Goal: Transaction & Acquisition: Purchase product/service

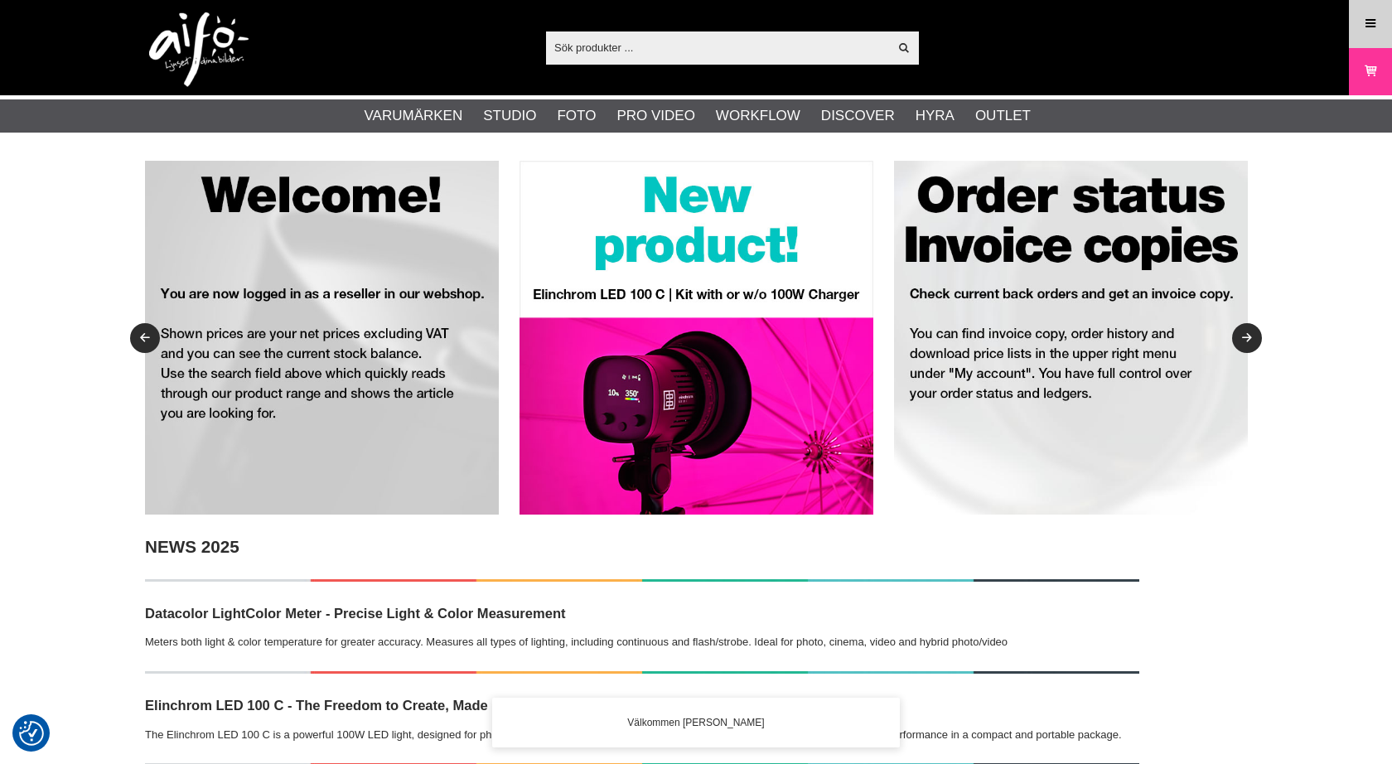
click at [1379, 20] on link "Meny" at bounding box center [1370, 23] width 41 height 39
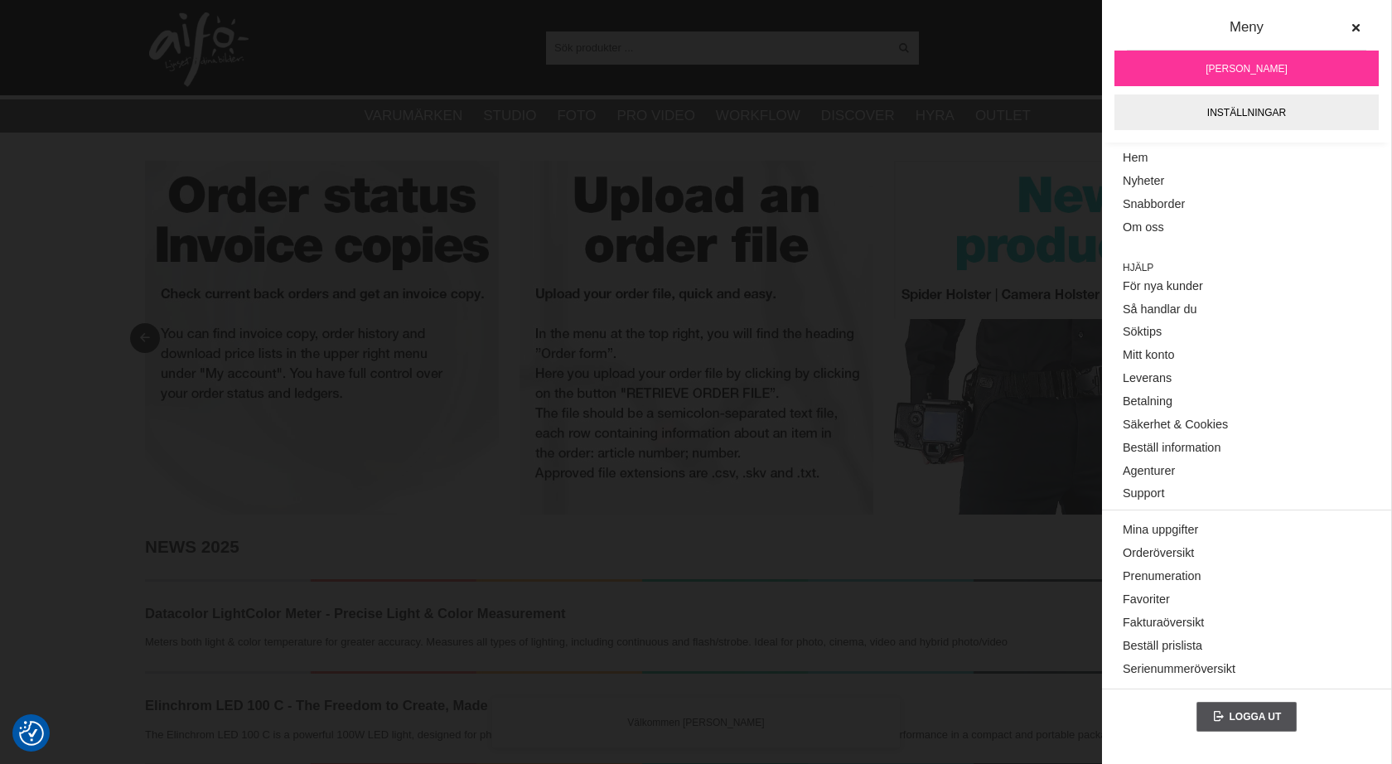
click at [1059, 191] on img at bounding box center [1071, 338] width 354 height 354
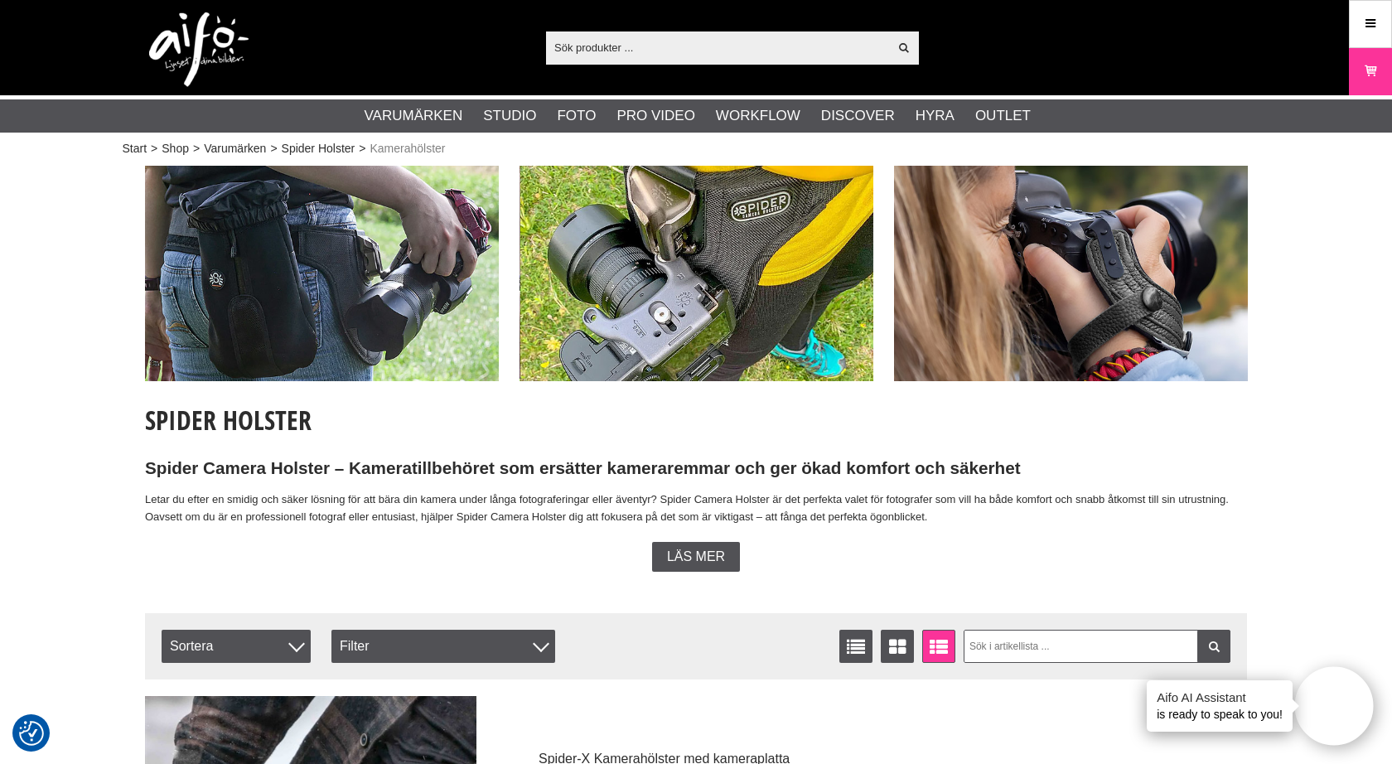
click at [689, 47] on input "text" at bounding box center [717, 47] width 342 height 25
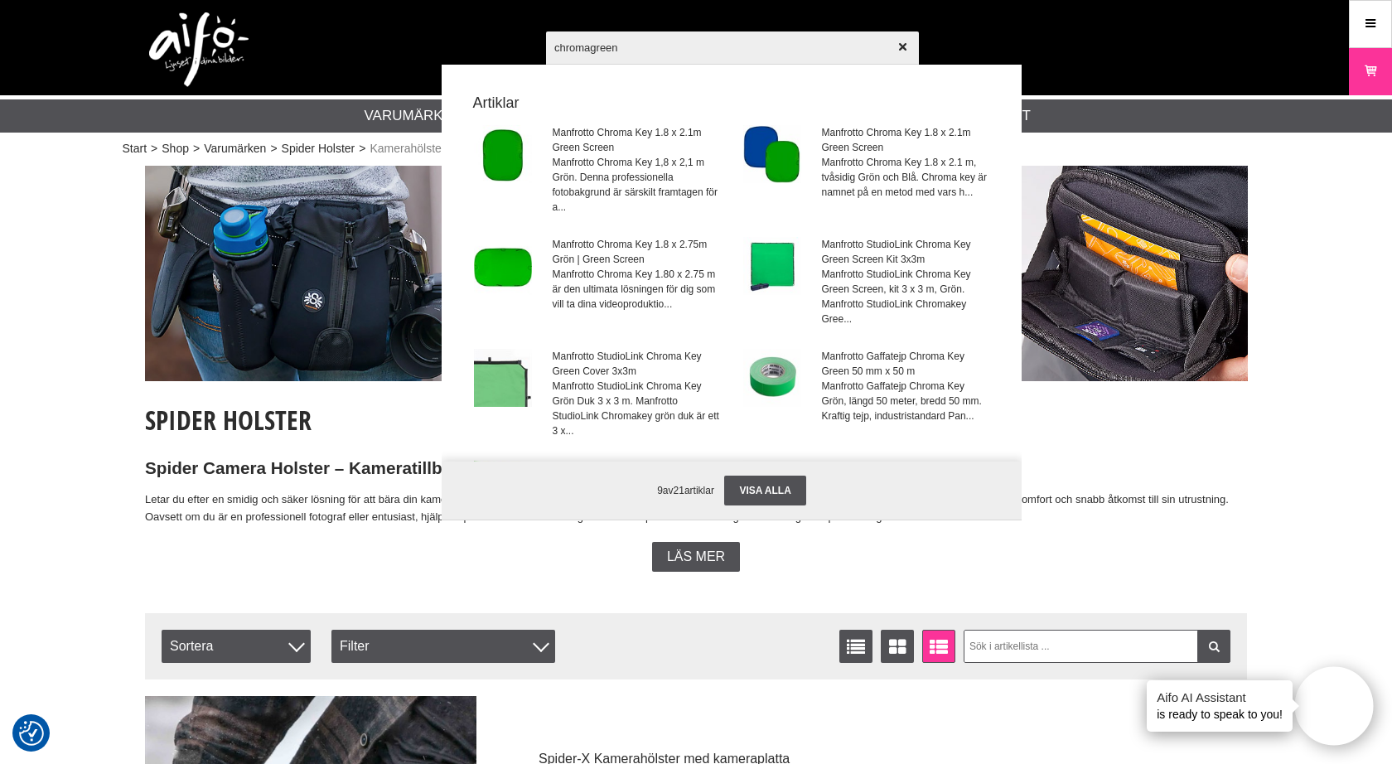
click at [591, 50] on input "chromagreen" at bounding box center [732, 47] width 373 height 58
drag, startPoint x: 592, startPoint y: 50, endPoint x: 656, endPoint y: 49, distance: 63.8
click at [656, 49] on input "chroma green" at bounding box center [732, 47] width 373 height 58
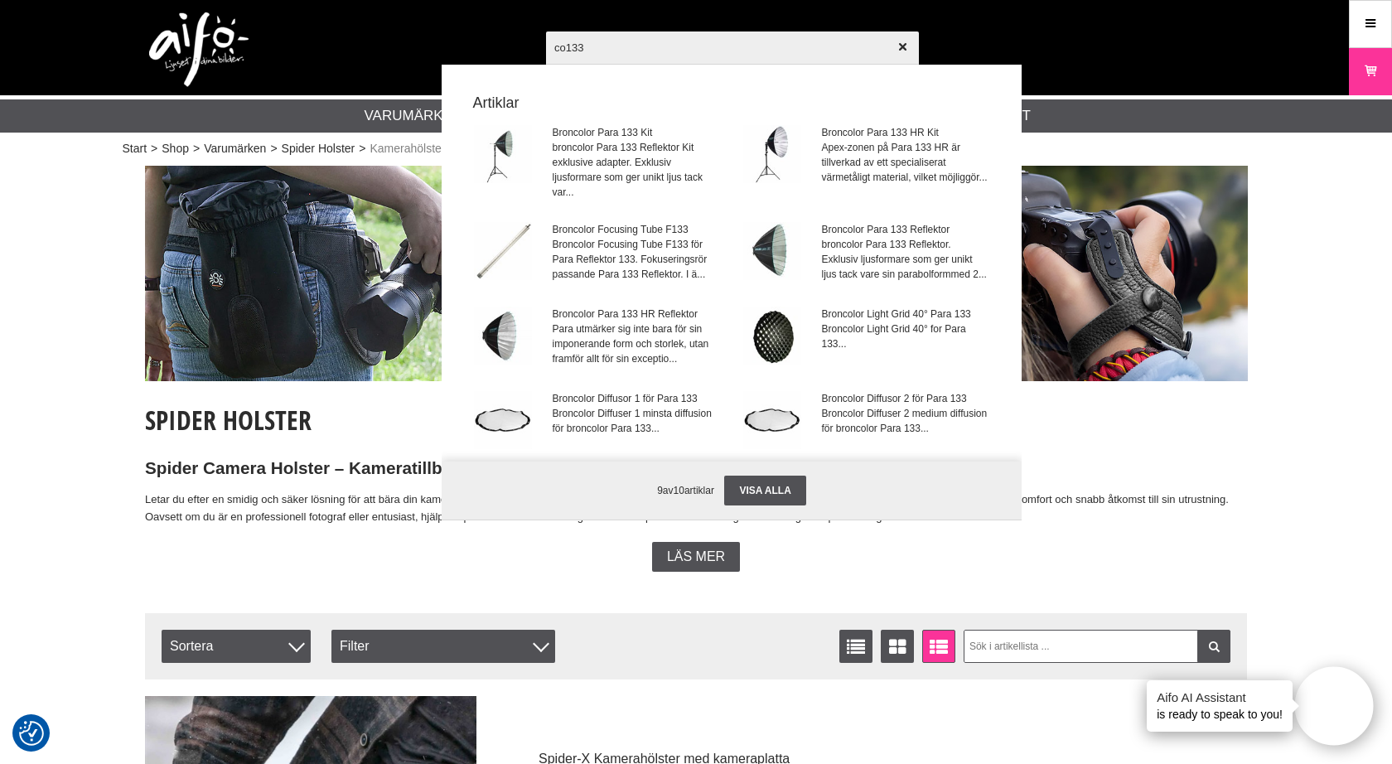
click at [553, 48] on input "co133" at bounding box center [732, 47] width 373 height 58
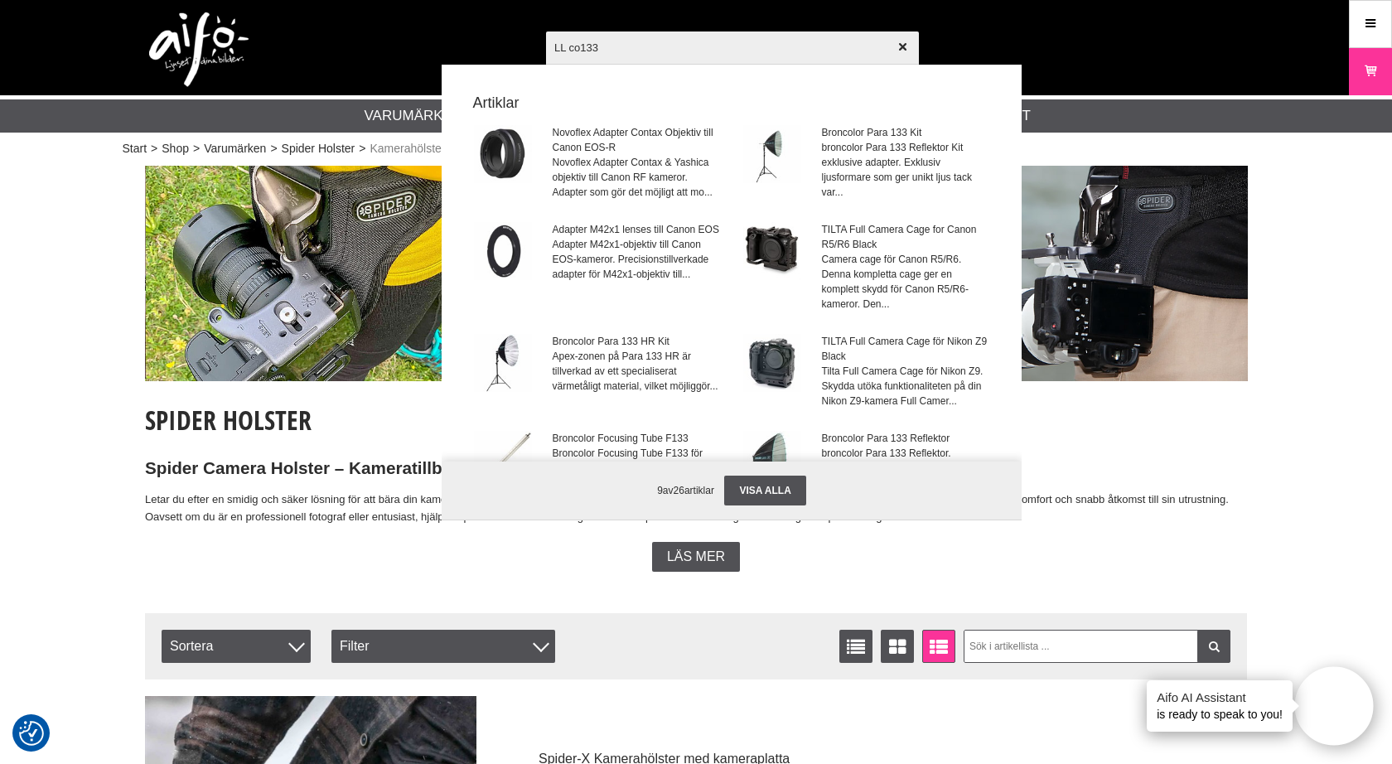
drag, startPoint x: 603, startPoint y: 51, endPoint x: 469, endPoint y: 51, distance: 134.2
click at [469, 51] on div "LL co133 Visa alla Artiklar Novoflex Adapter Contax Objektiv till Canon EOS-R N…" at bounding box center [696, 47] width 1127 height 95
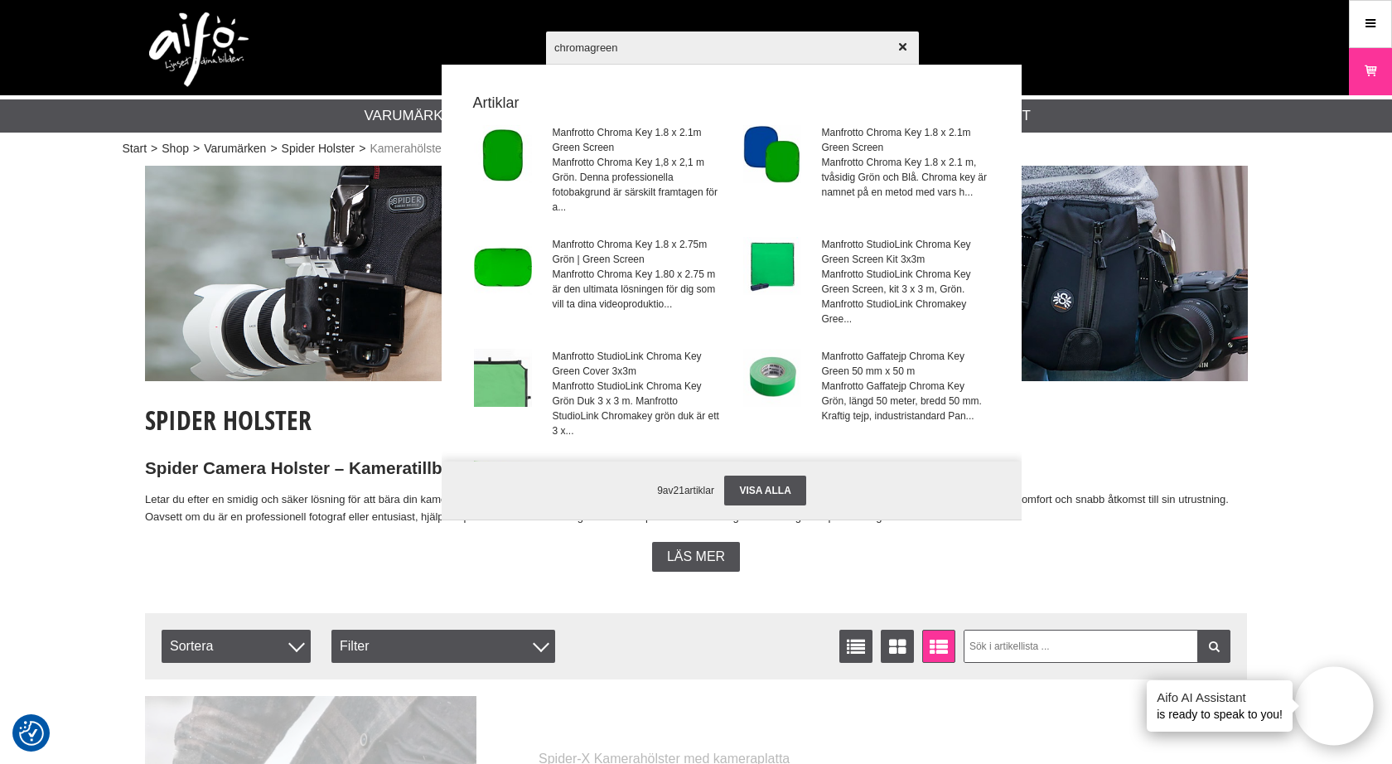
type input "chromagreen"
click at [761, 510] on div at bounding box center [696, 382] width 1392 height 764
click at [763, 504] on div at bounding box center [696, 382] width 1392 height 764
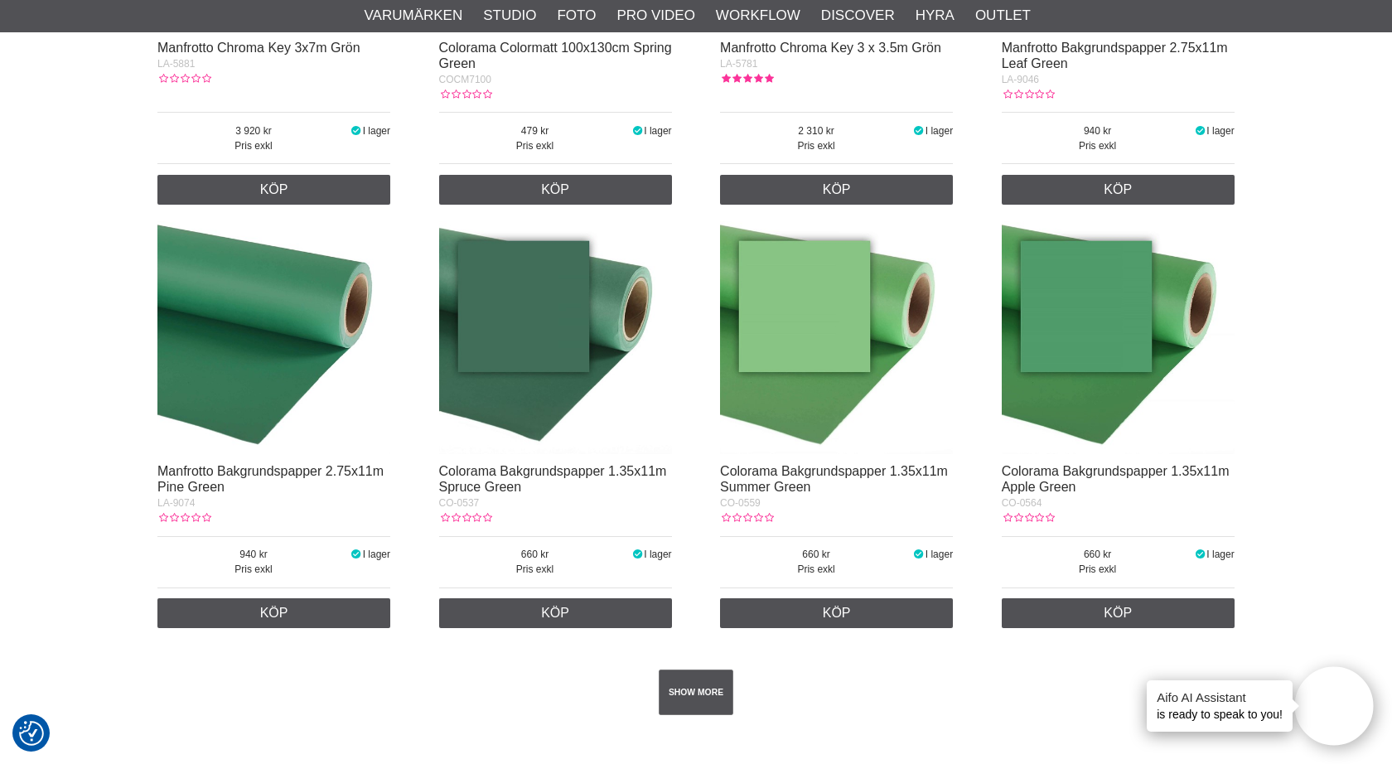
scroll to position [1910, 0]
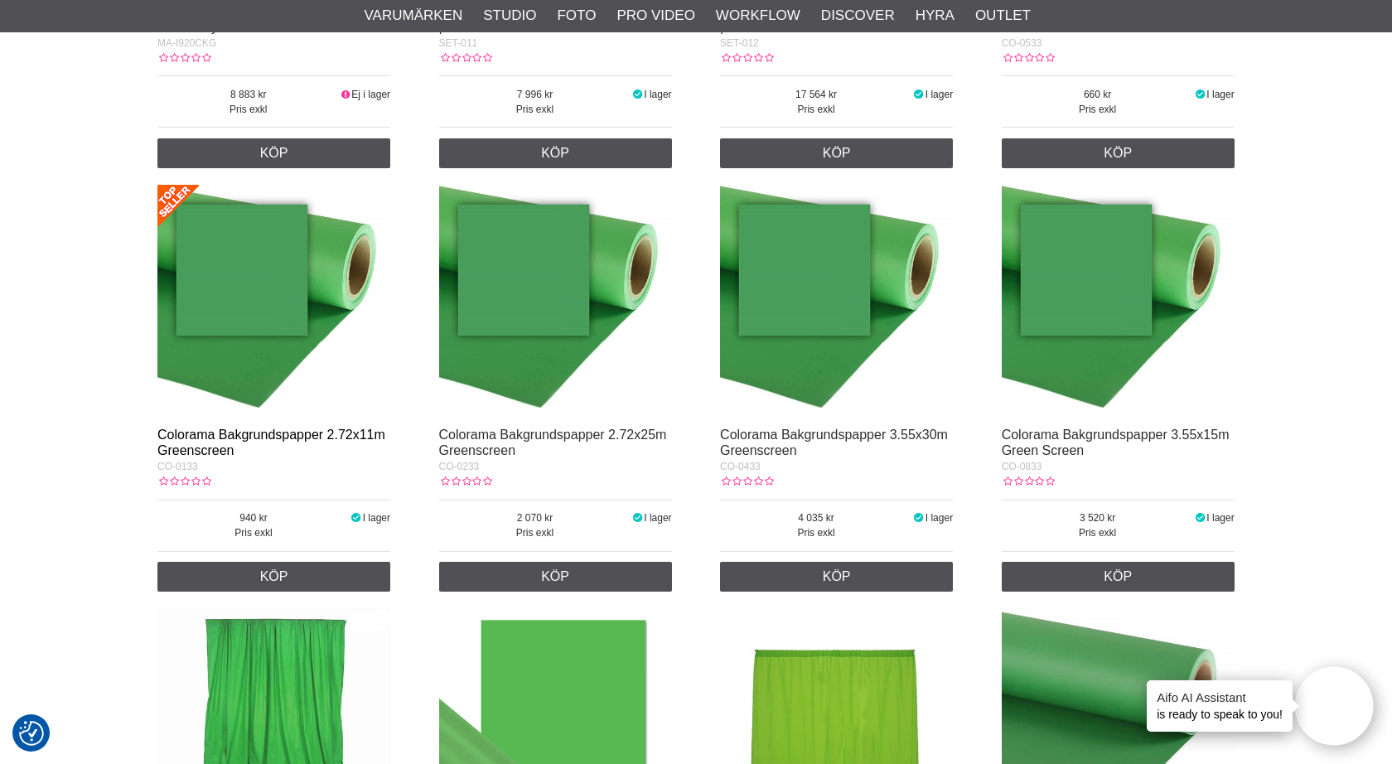
click at [321, 435] on link "Colorama Bakgrundspapper 2.72x11m Greenscreen" at bounding box center [271, 443] width 228 height 30
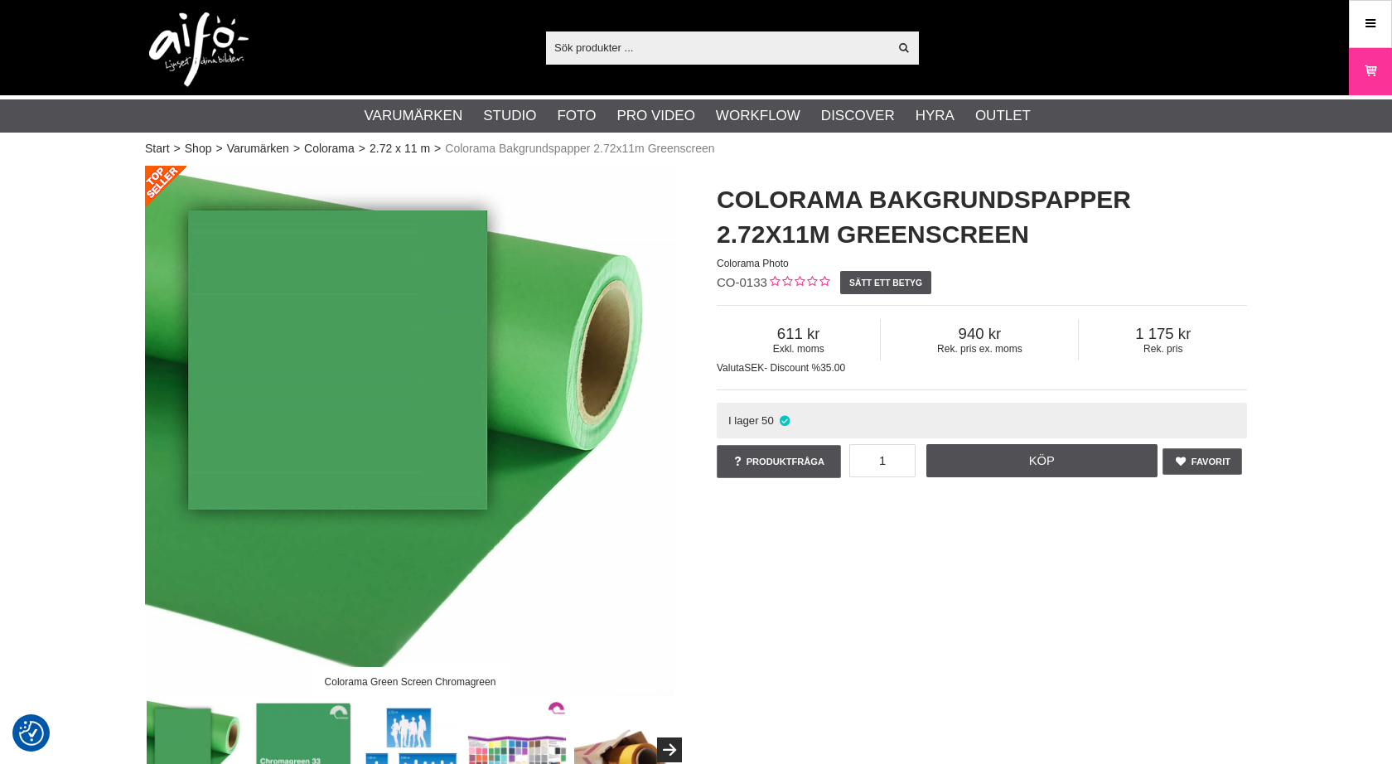
checkbox input "true"
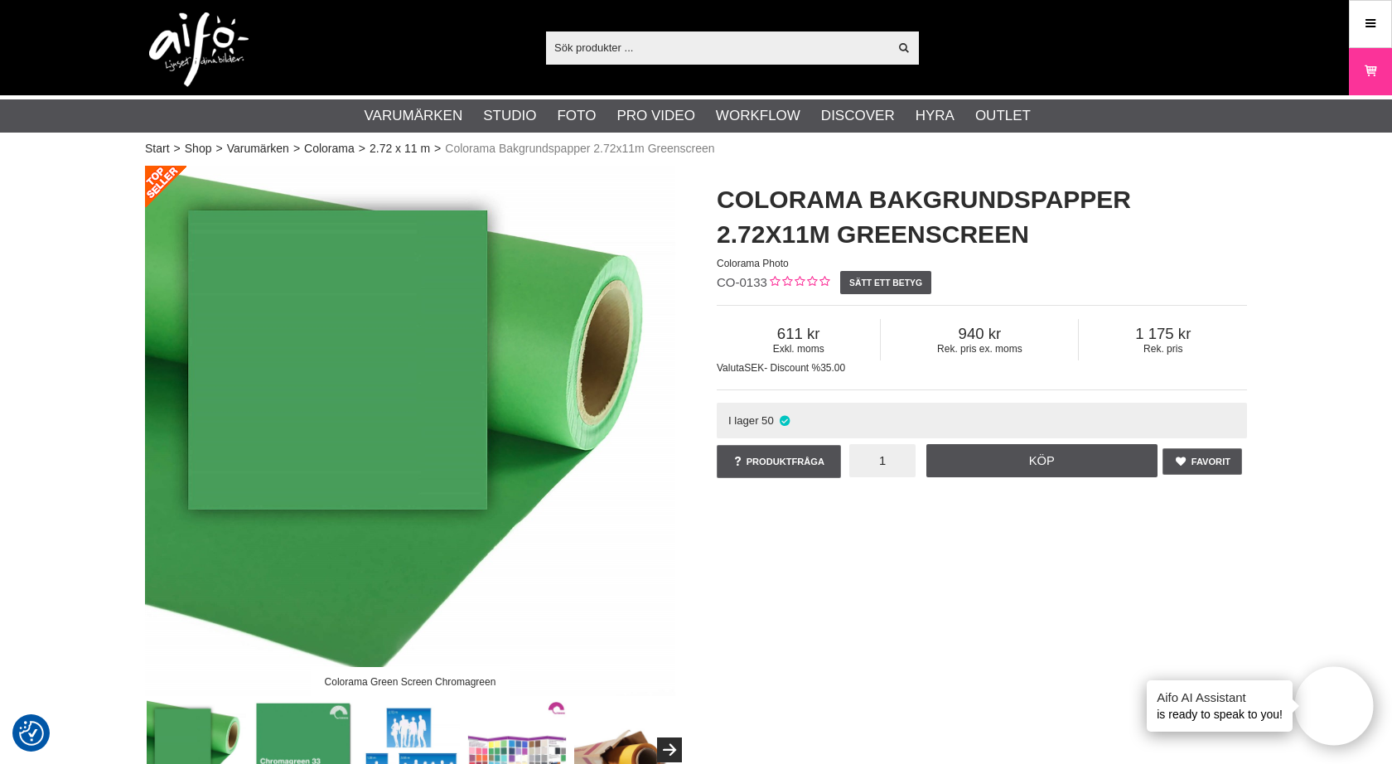
click at [884, 461] on input "1" at bounding box center [882, 460] width 66 height 33
type input "2"
click at [1012, 455] on link "Köp" at bounding box center [1042, 460] width 232 height 33
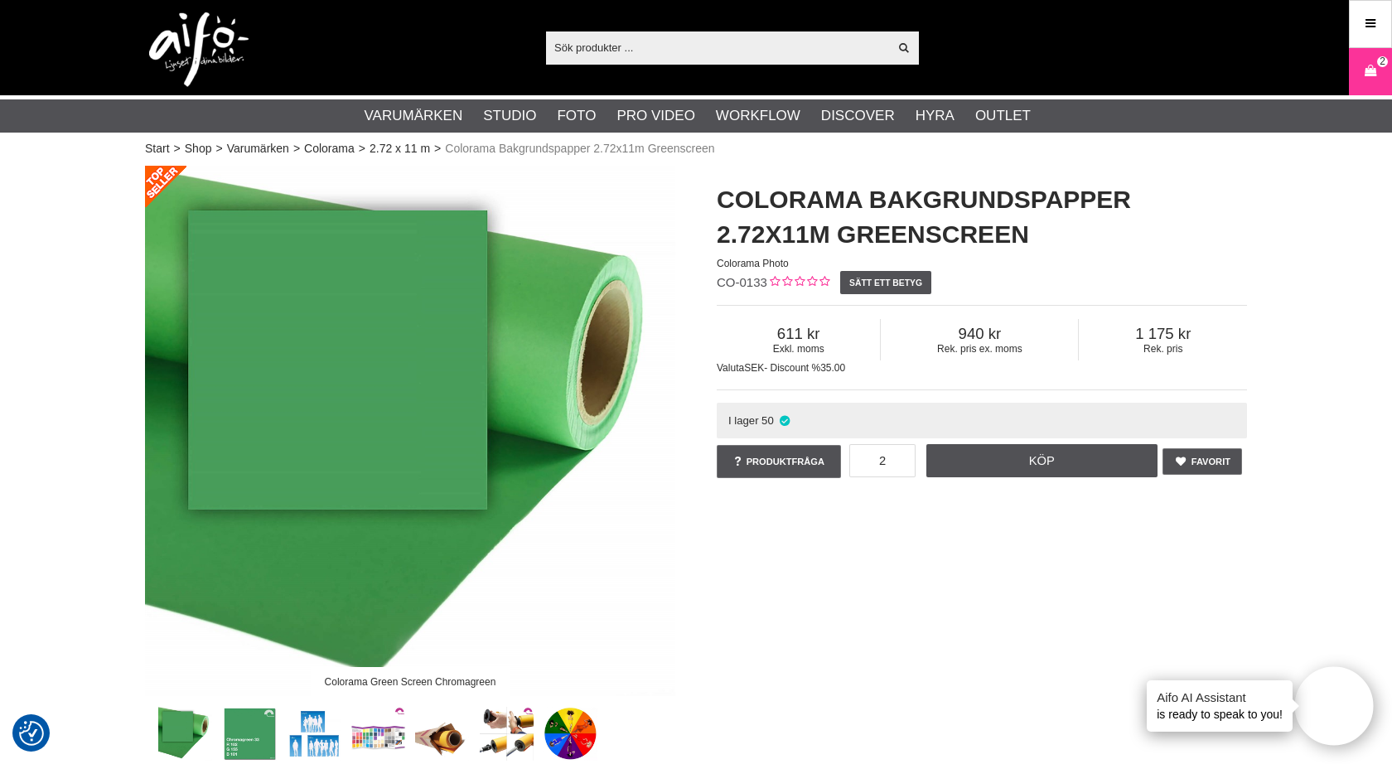
click at [596, 63] on div "Visa alla" at bounding box center [732, 47] width 373 height 33
click at [590, 55] on input "text" at bounding box center [717, 47] width 342 height 25
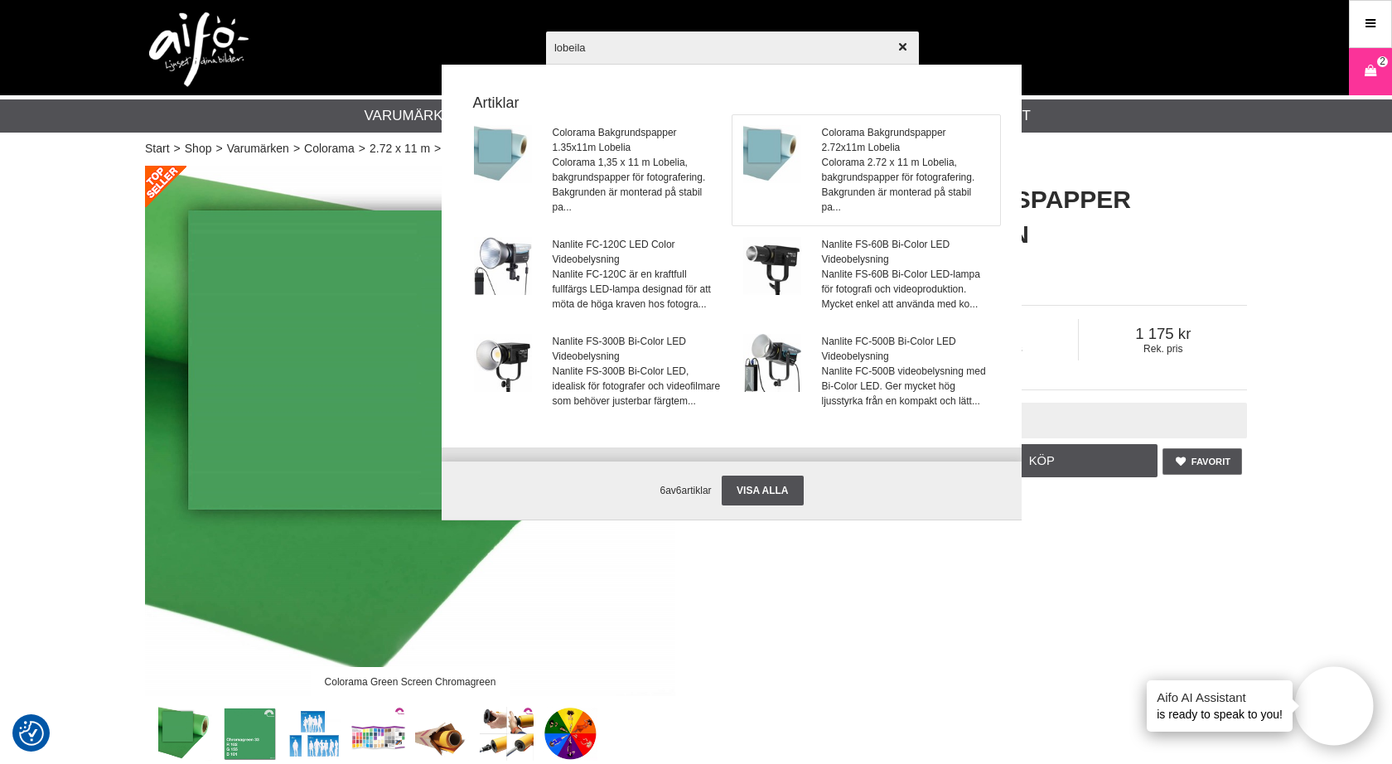
type input "lobeila"
click at [843, 174] on span "Colorama 2.72 x 11 m Lobelia, bakgrundspapper för fotografering. Bakgrunden är …" at bounding box center [906, 185] width 168 height 60
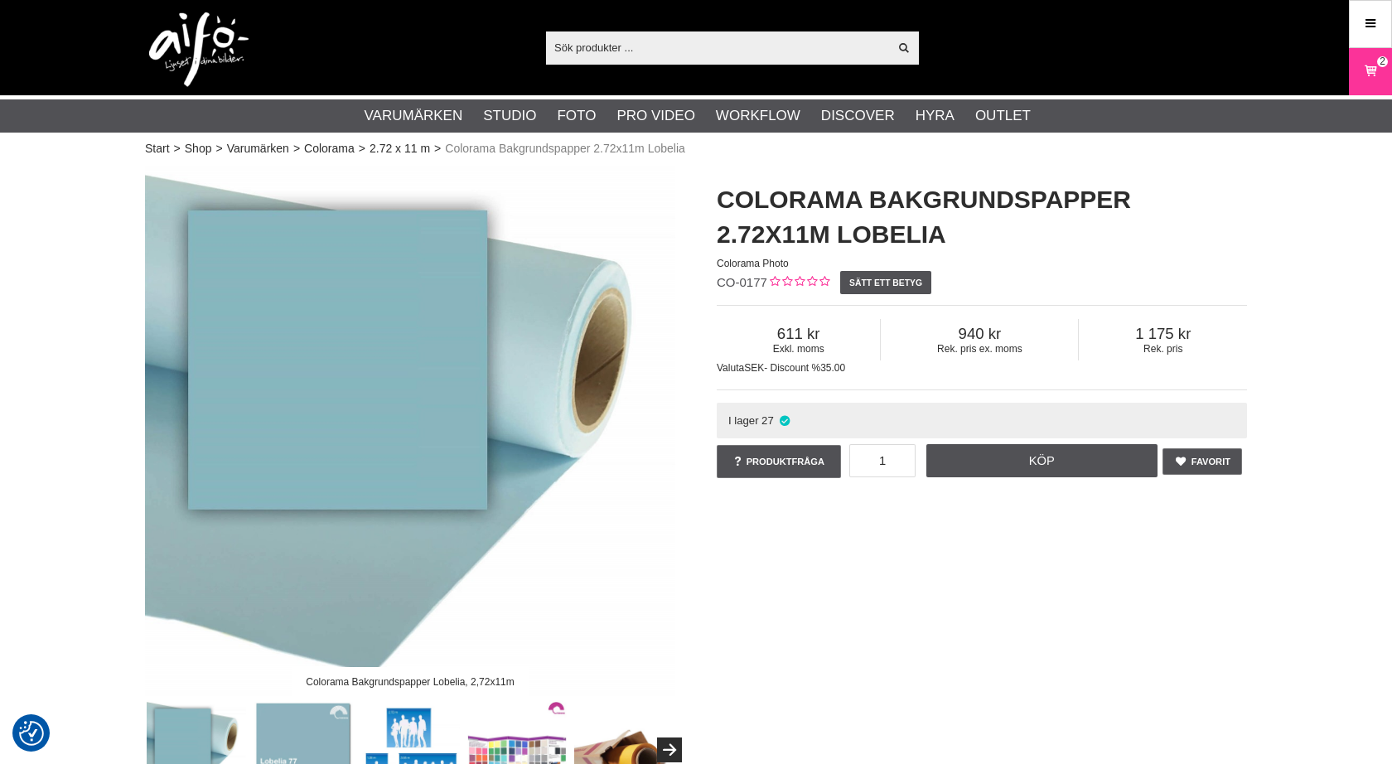
checkbox input "true"
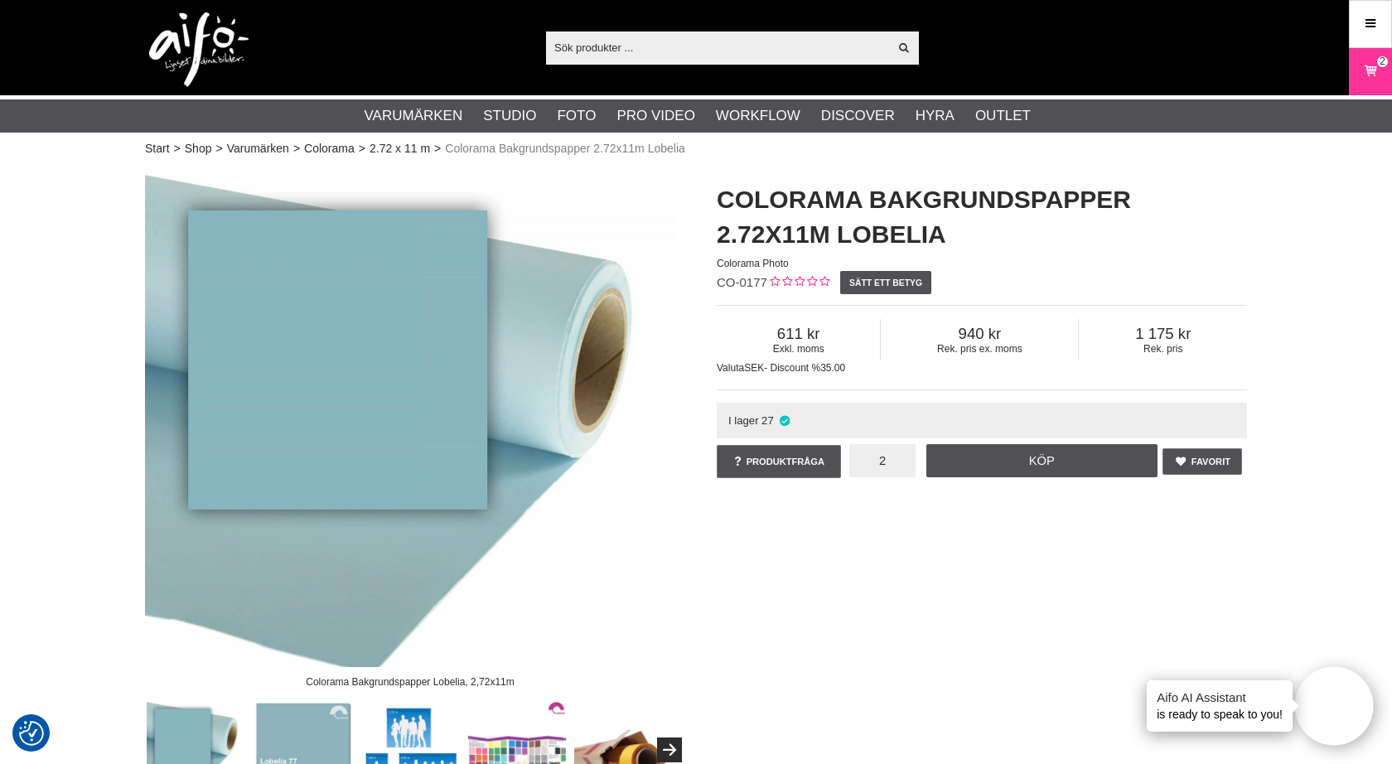
type input "2"
click at [643, 50] on input "text" at bounding box center [717, 47] width 342 height 25
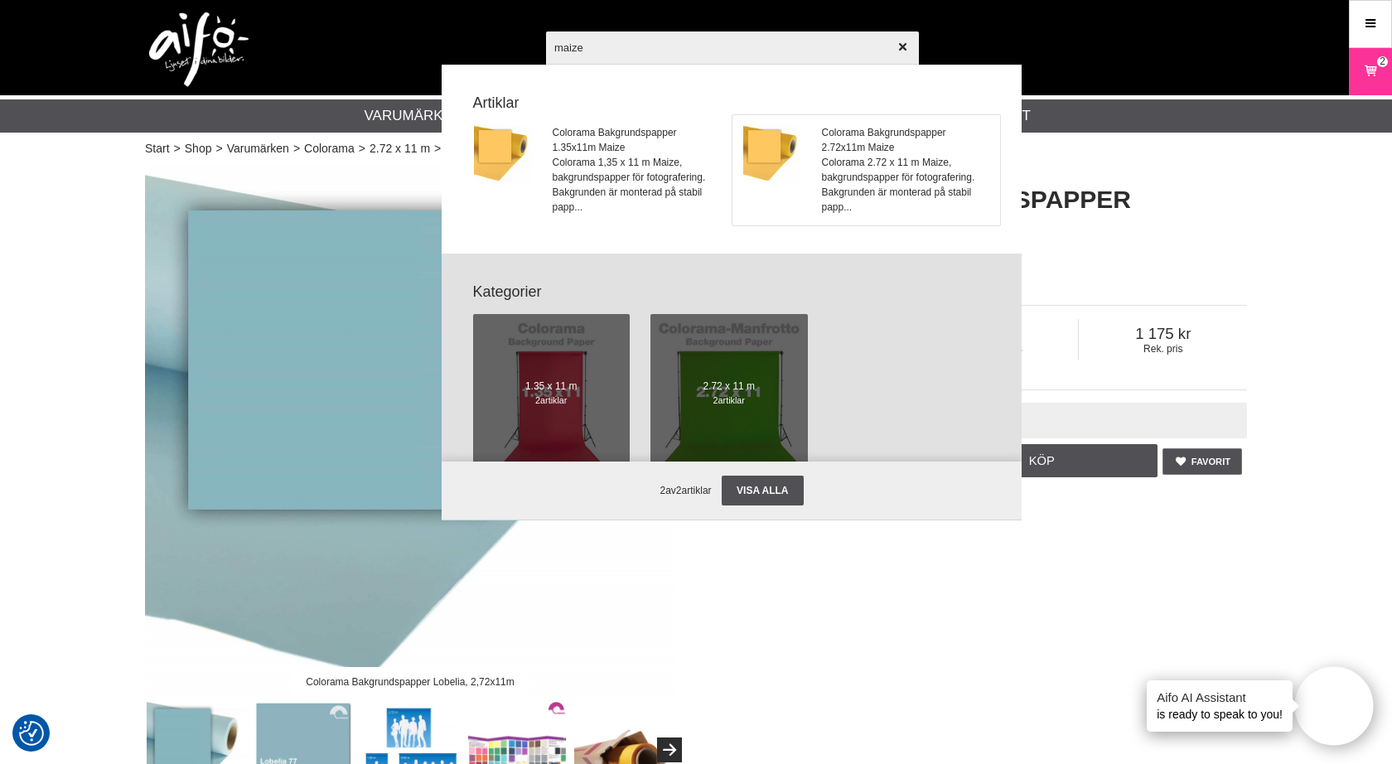
type input "maize"
click at [857, 143] on span "Colorama Bakgrundspapper 2.72x11m Maize" at bounding box center [906, 140] width 168 height 30
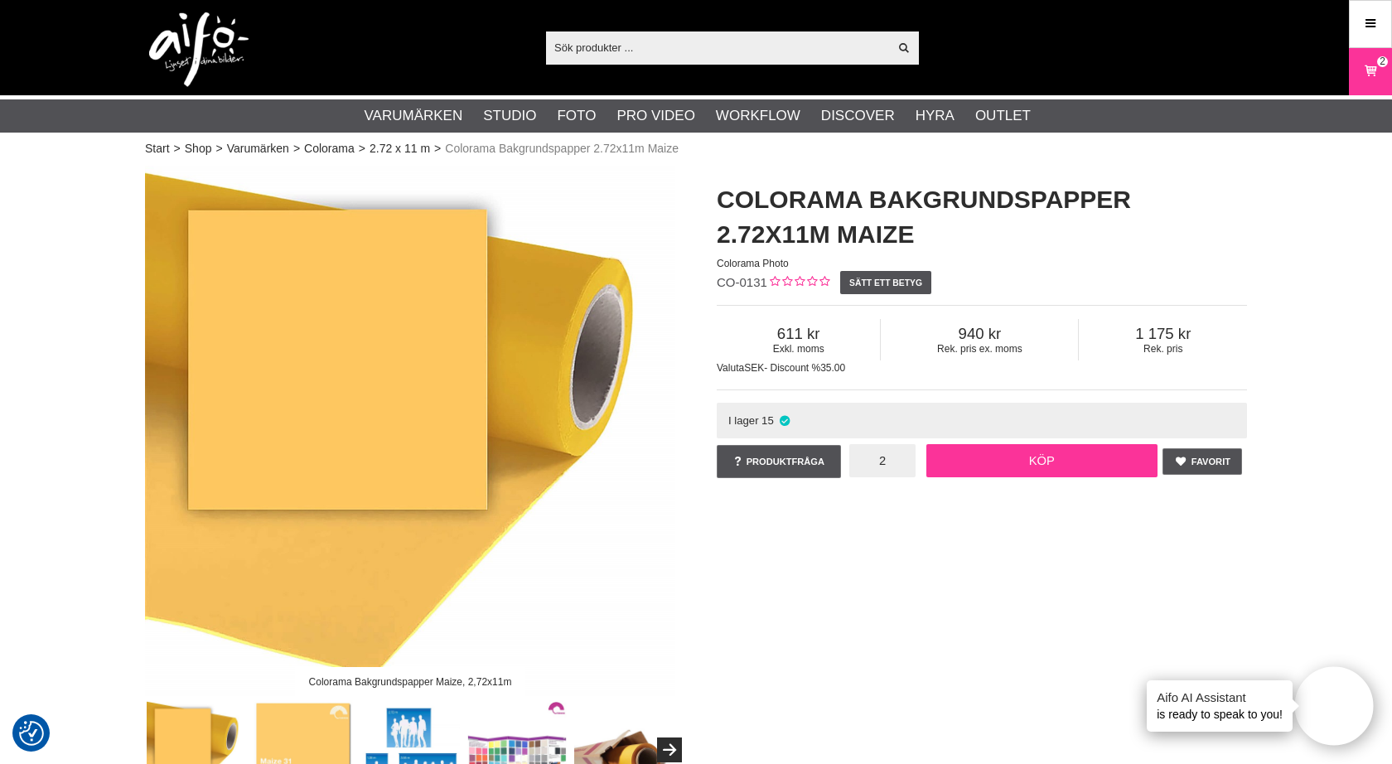
type input "2"
click at [1037, 454] on link "Köp" at bounding box center [1042, 460] width 232 height 33
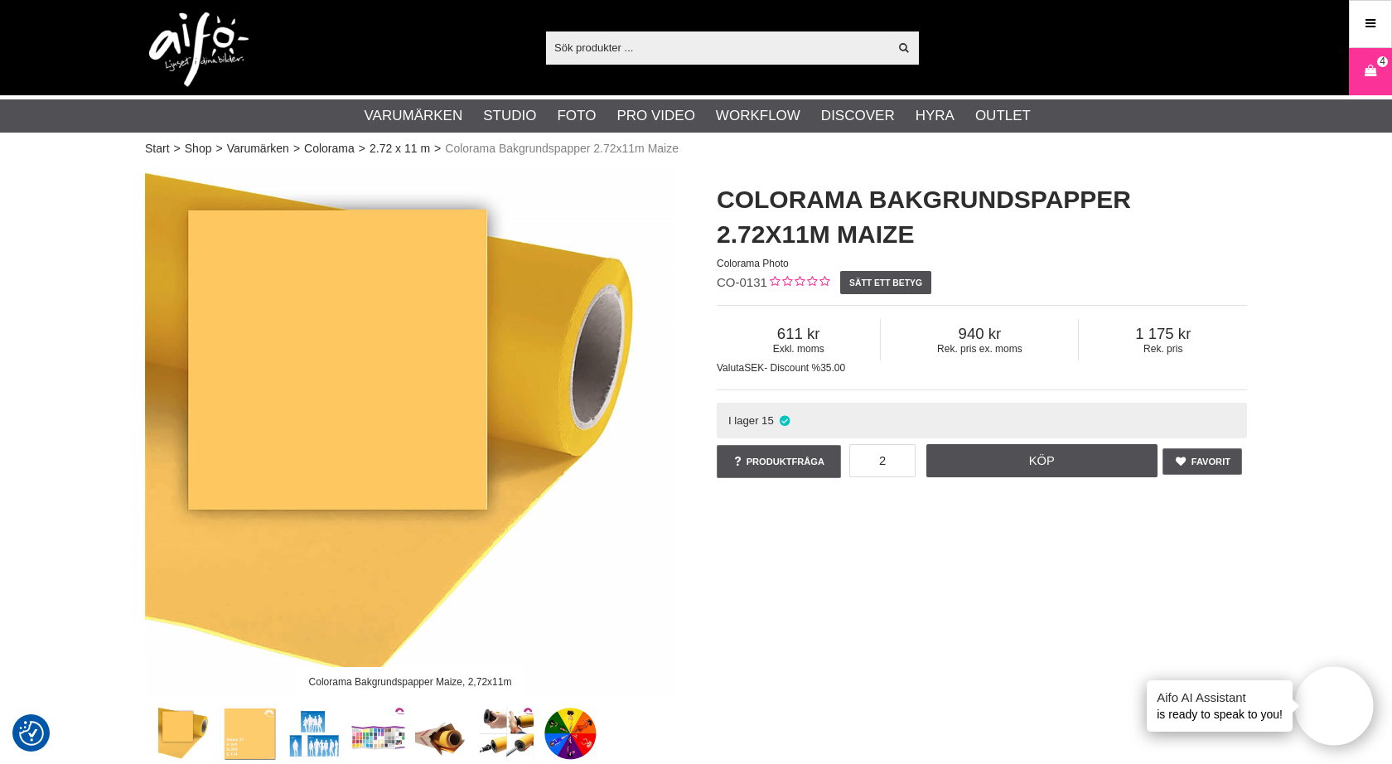
click at [592, 47] on input "text" at bounding box center [717, 47] width 342 height 25
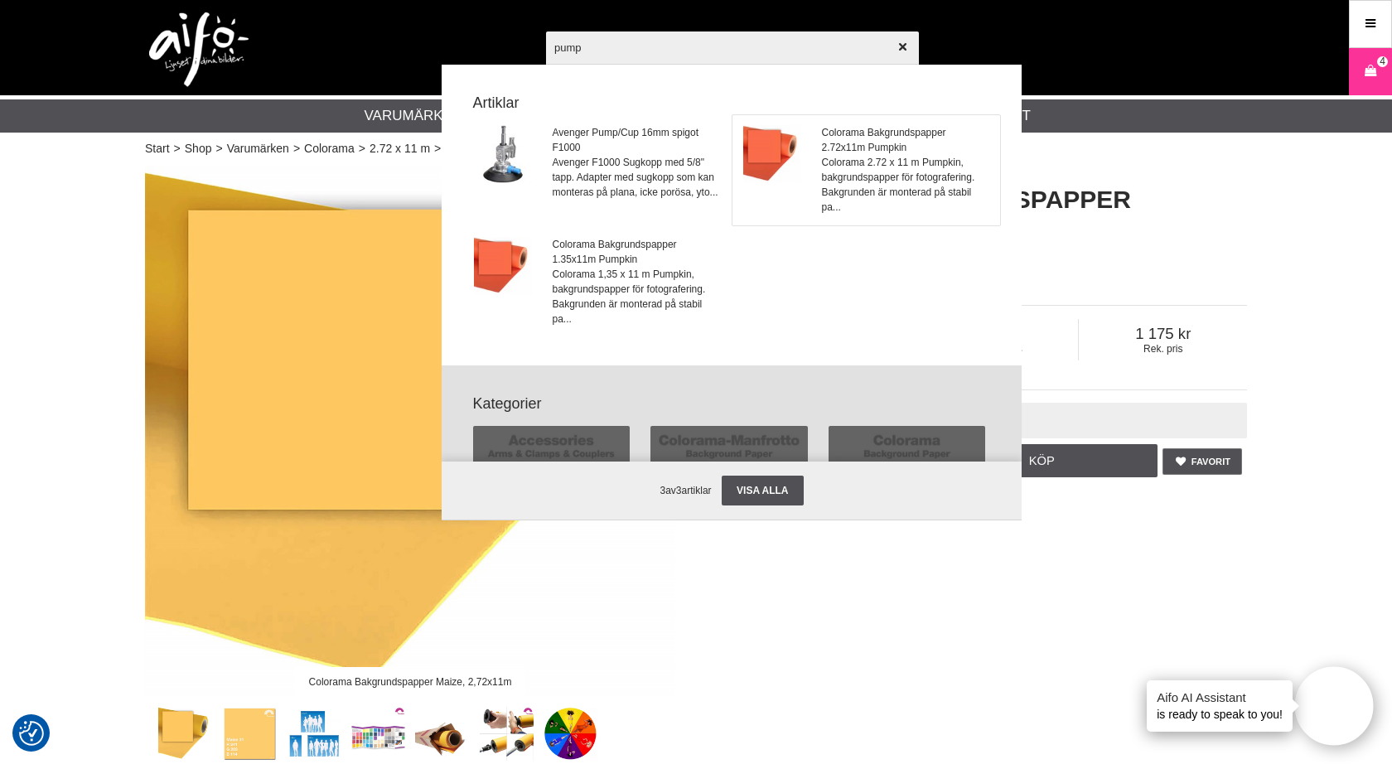
type input "pump"
click at [814, 146] on link "Colorama Bakgrundspapper 2.72x11m Pumpkin Colorama 2.72 x 11 m Pumpkin, bakgrun…" at bounding box center [866, 170] width 268 height 110
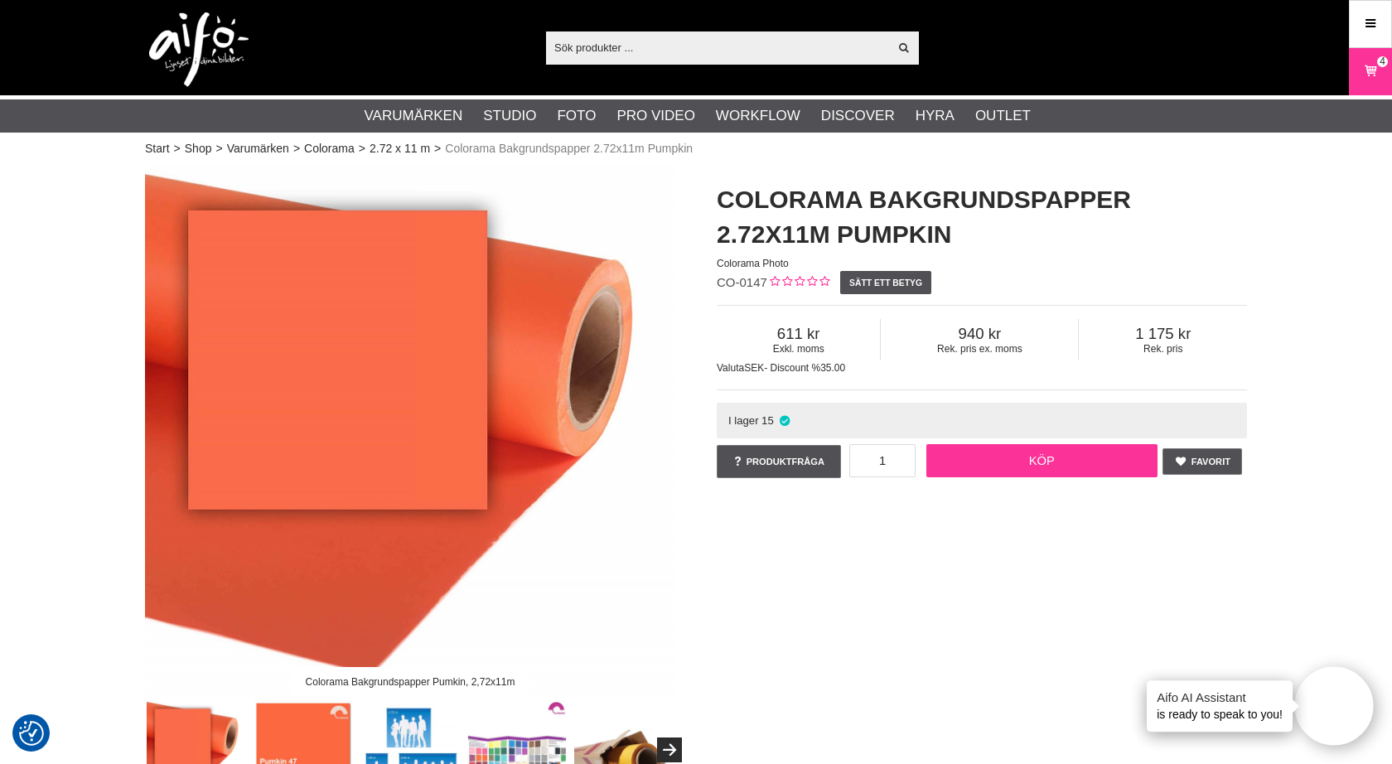
click at [1014, 457] on link "Köp" at bounding box center [1042, 460] width 232 height 33
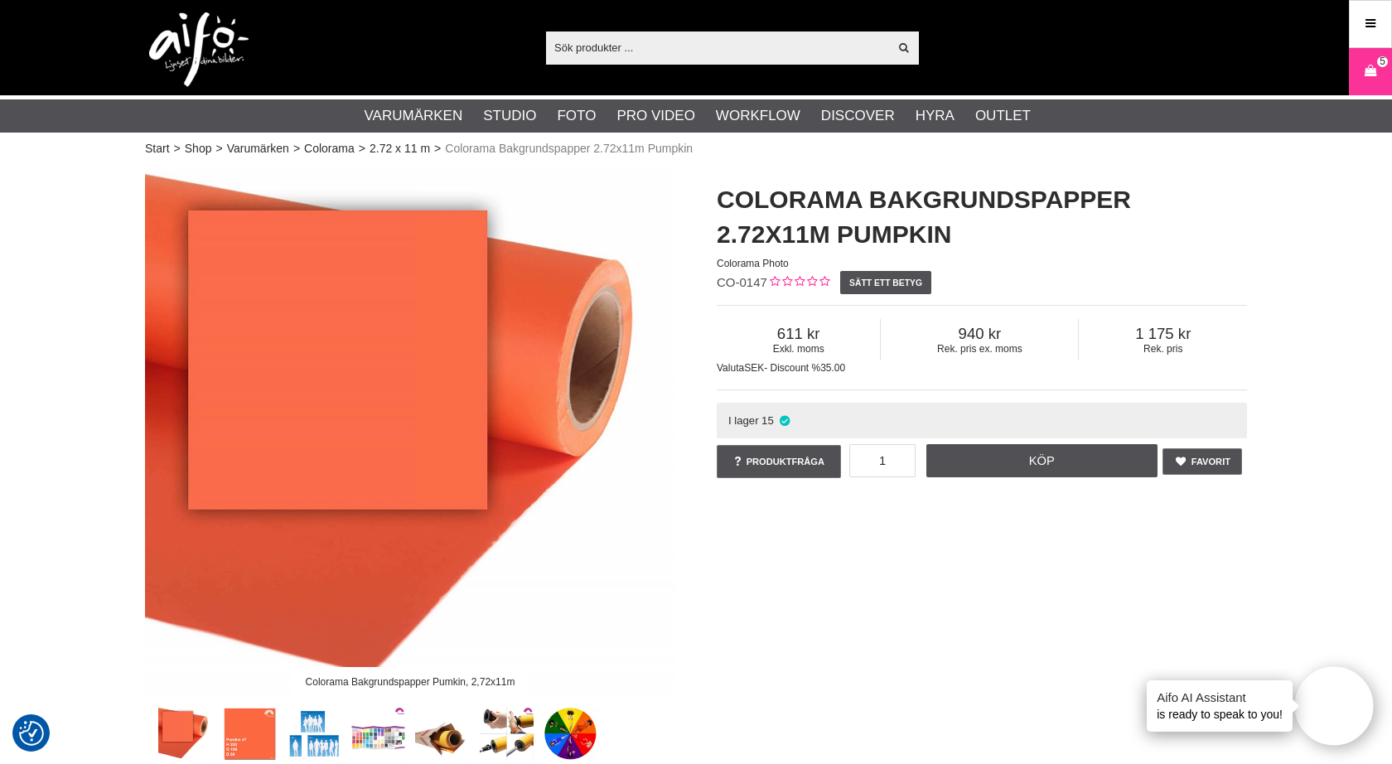
click at [669, 50] on input "text" at bounding box center [717, 47] width 342 height 25
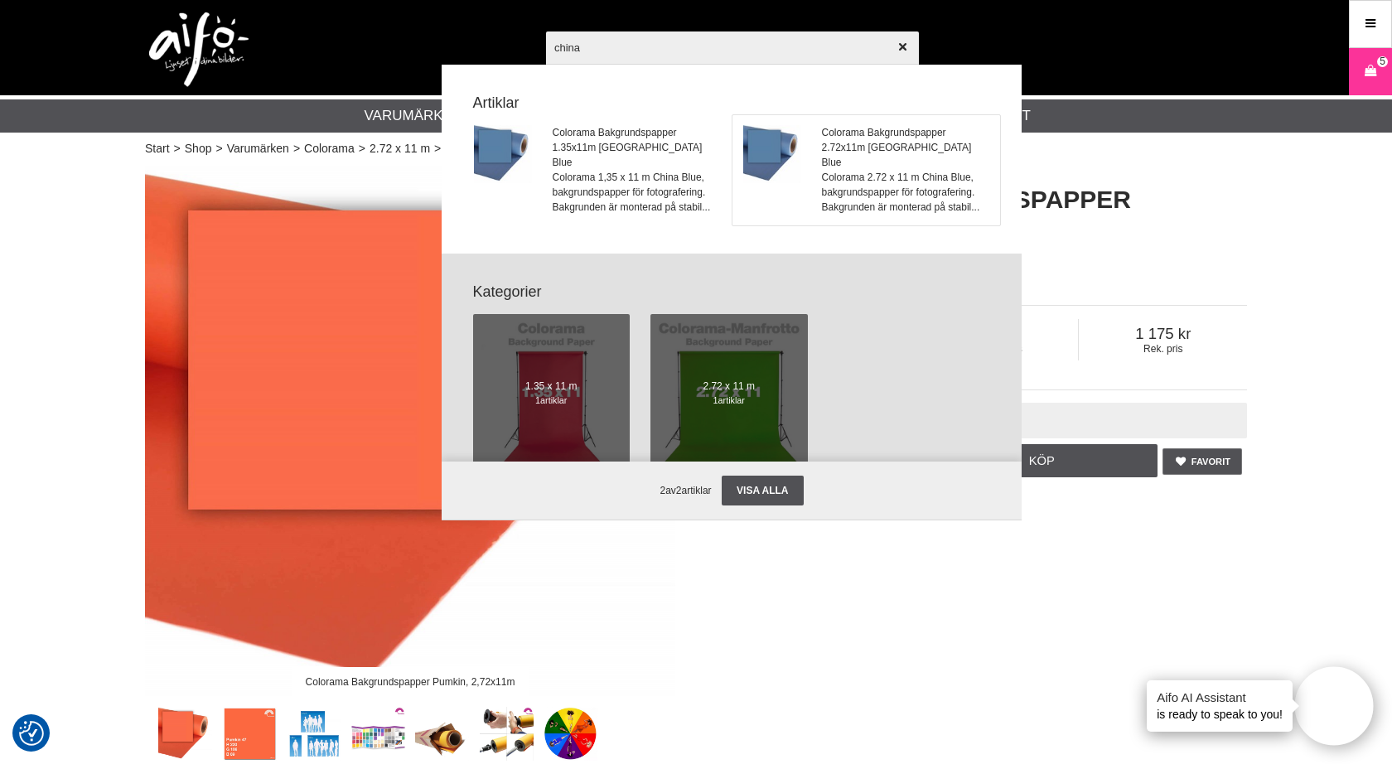
type input "china"
click at [851, 135] on span "Colorama Bakgrundspapper 2.72x11m China Blue" at bounding box center [906, 147] width 168 height 45
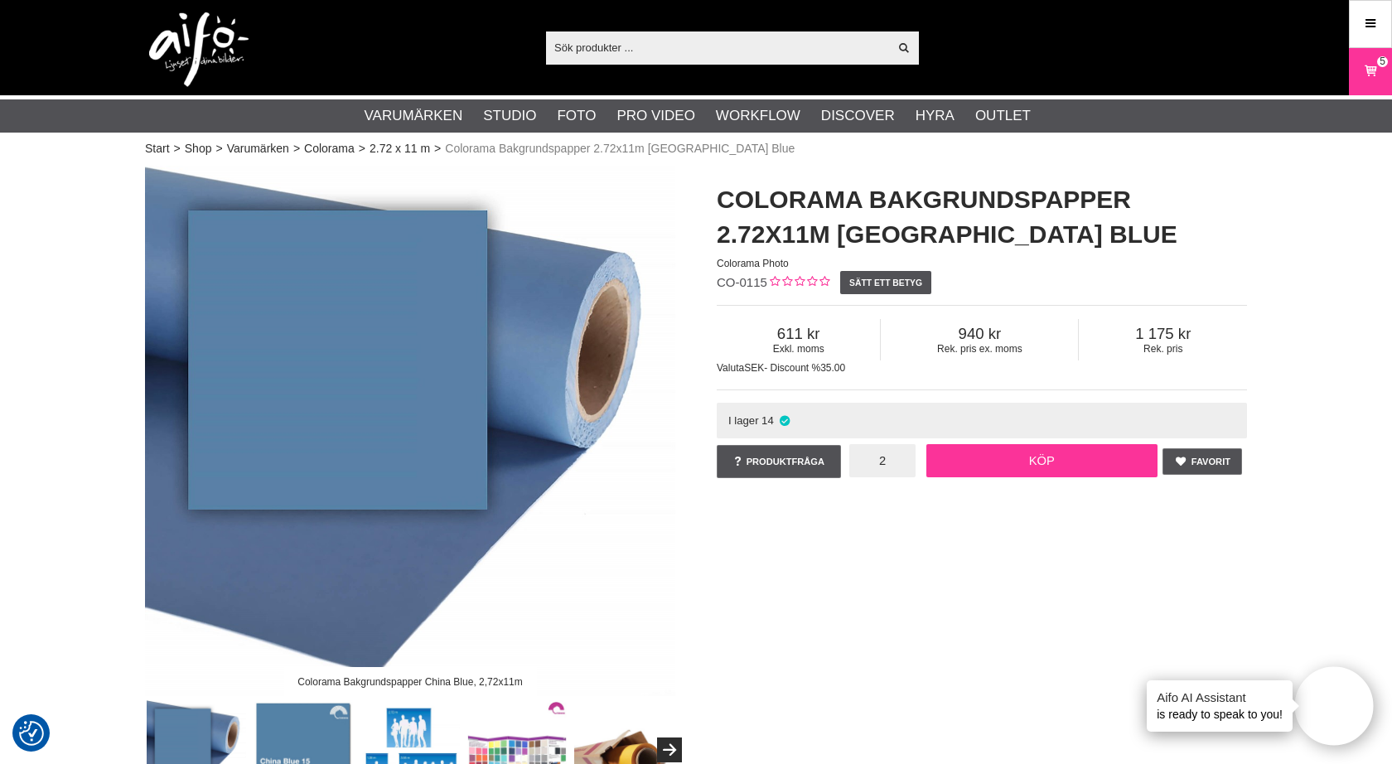
type input "2"
click at [1012, 465] on link "Köp" at bounding box center [1042, 460] width 232 height 33
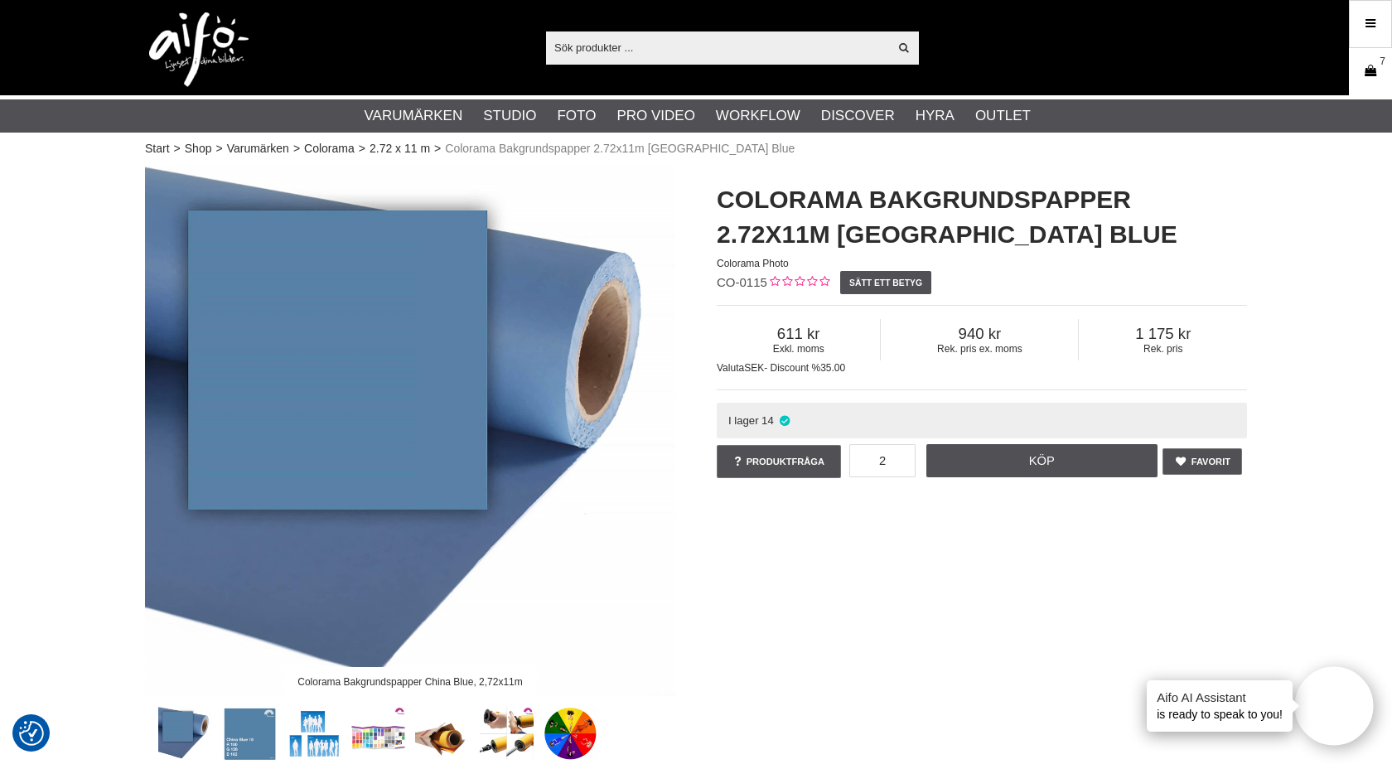
click at [1372, 71] on icon at bounding box center [1370, 71] width 17 height 18
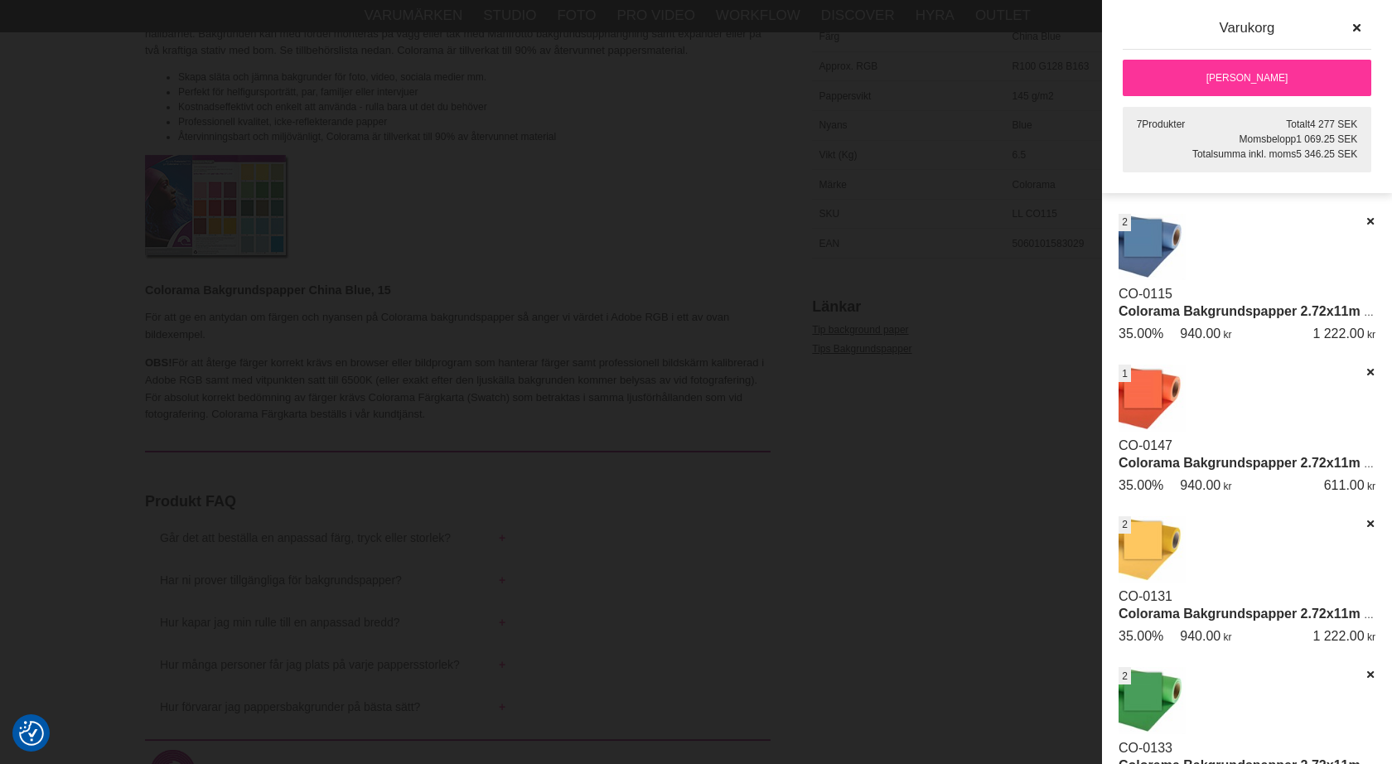
click at [966, 126] on div at bounding box center [696, 382] width 1392 height 764
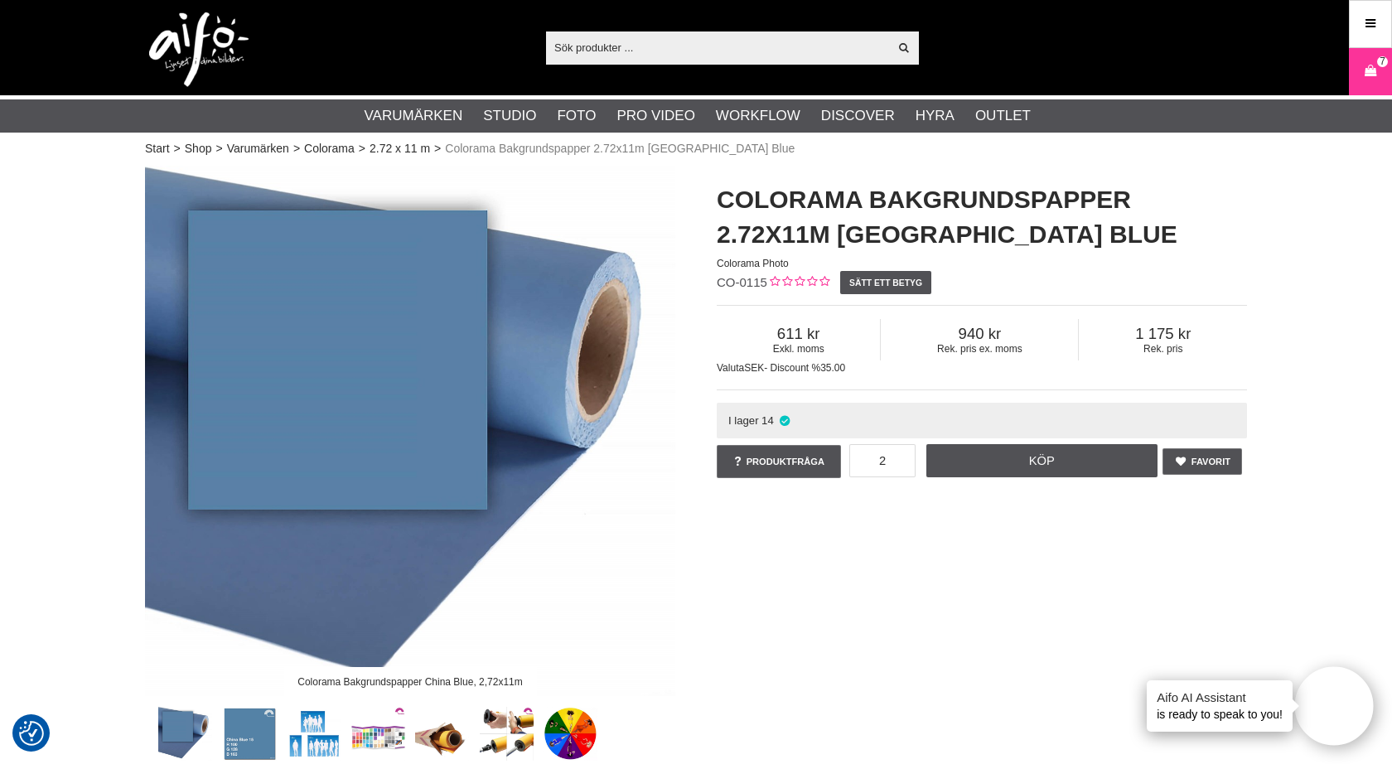
click at [611, 48] on input "text" at bounding box center [717, 47] width 342 height 25
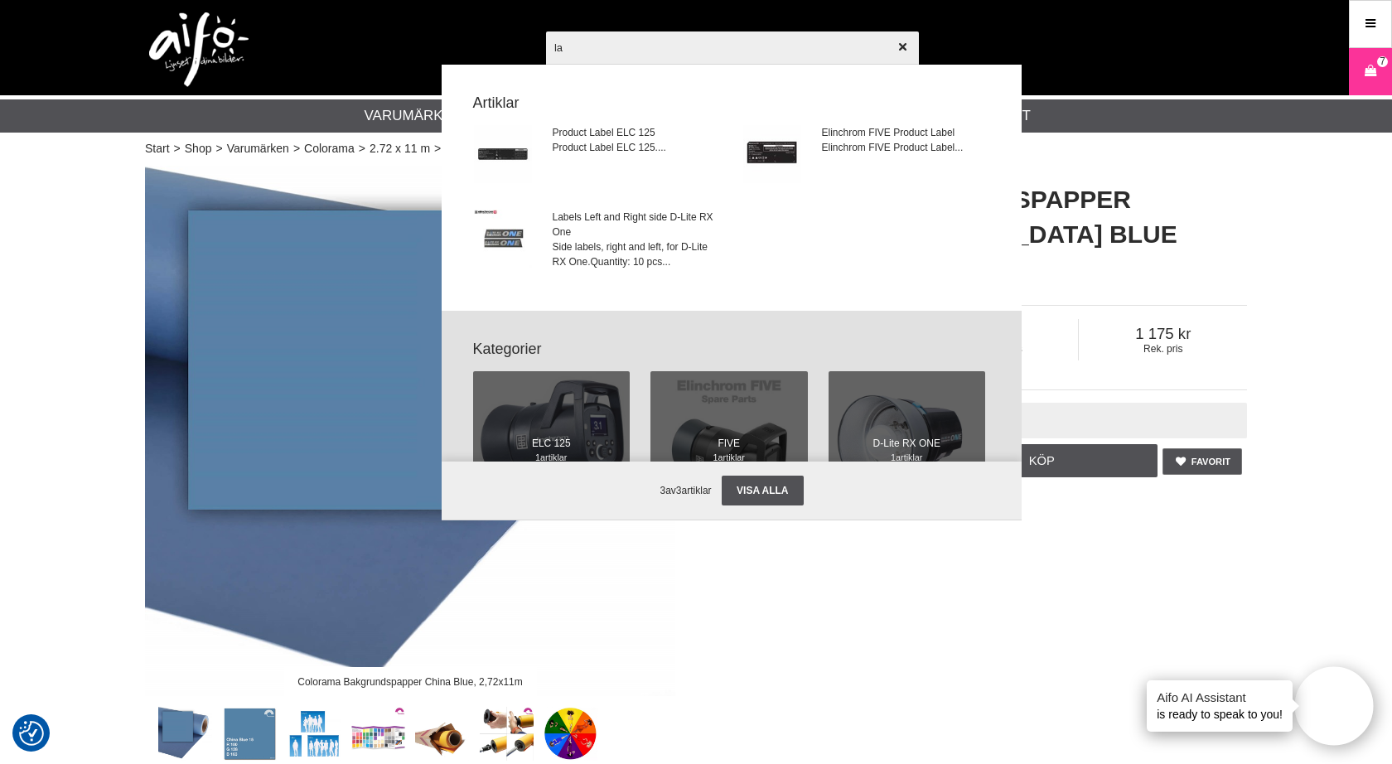
type input "l"
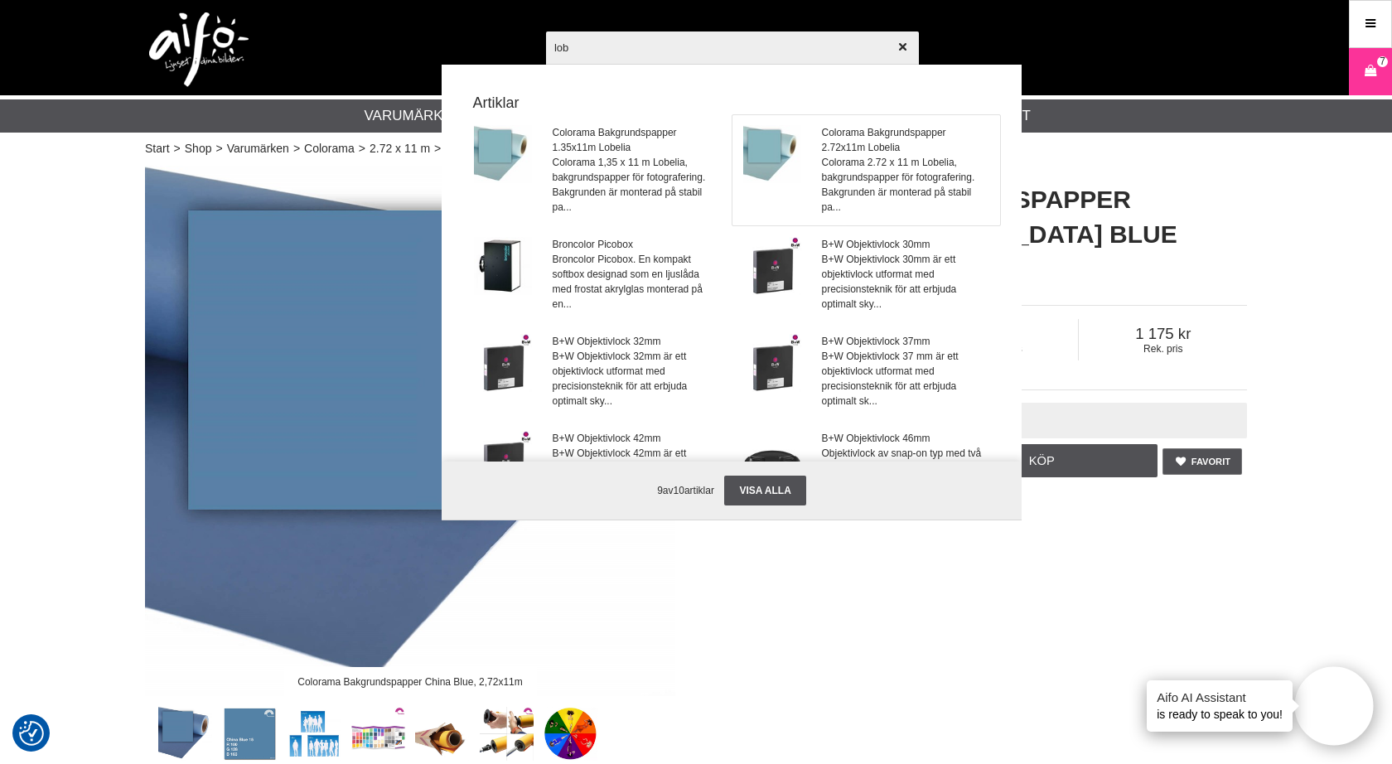
type input "lob"
click at [838, 147] on span "Colorama Bakgrundspapper 2.72x11m Lobelia" at bounding box center [906, 140] width 168 height 30
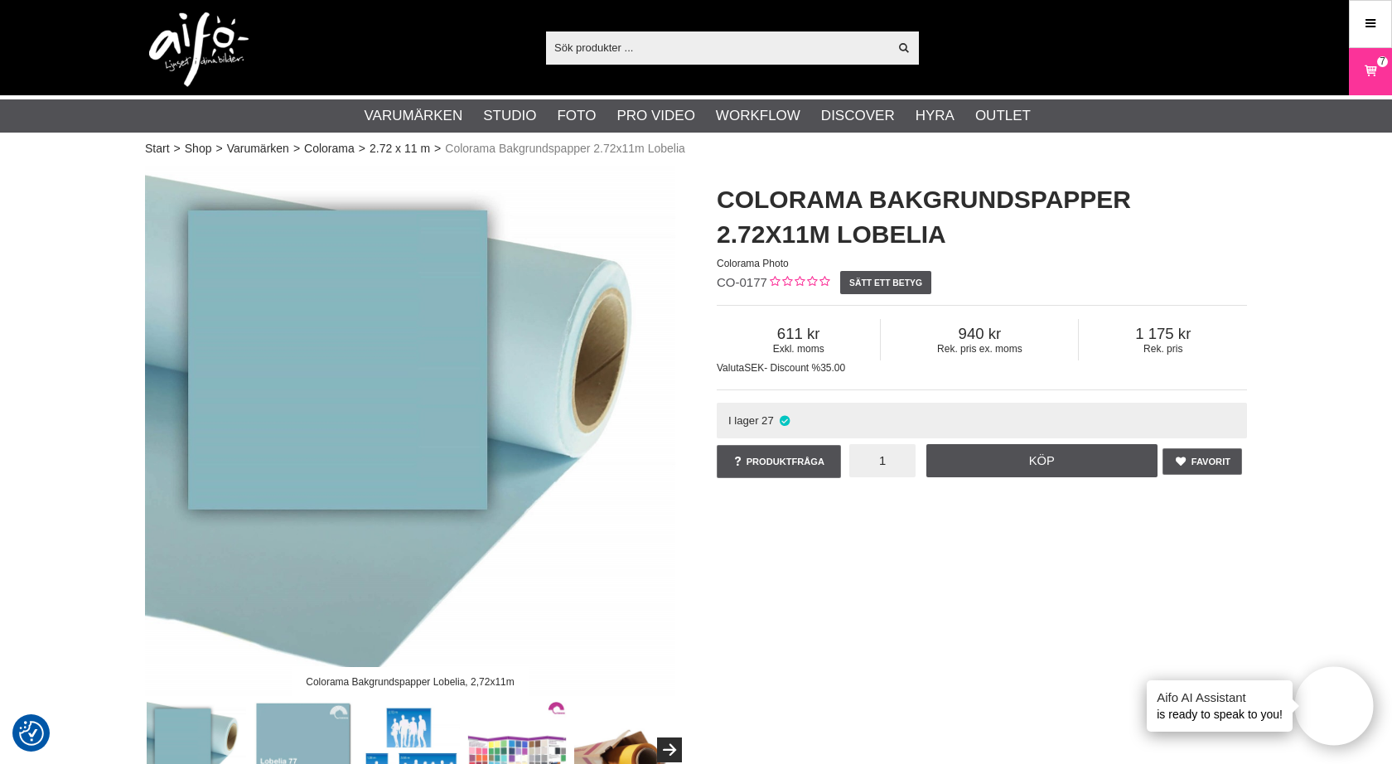
drag, startPoint x: 888, startPoint y: 460, endPoint x: 877, endPoint y: 460, distance: 11.6
click at [877, 460] on input "1" at bounding box center [882, 460] width 66 height 33
type input "2"
click at [1036, 464] on link "Köp" at bounding box center [1042, 460] width 232 height 33
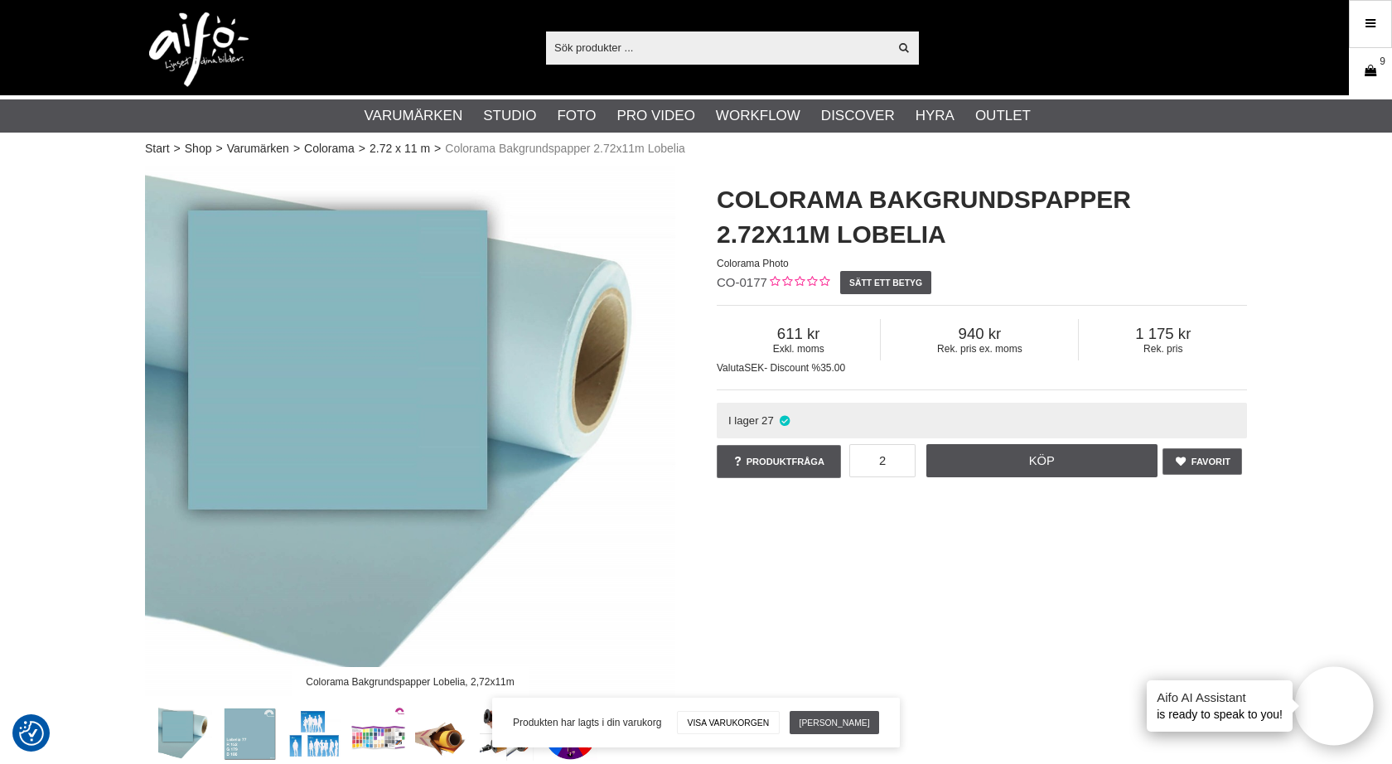
click at [1368, 72] on icon at bounding box center [1370, 71] width 17 height 18
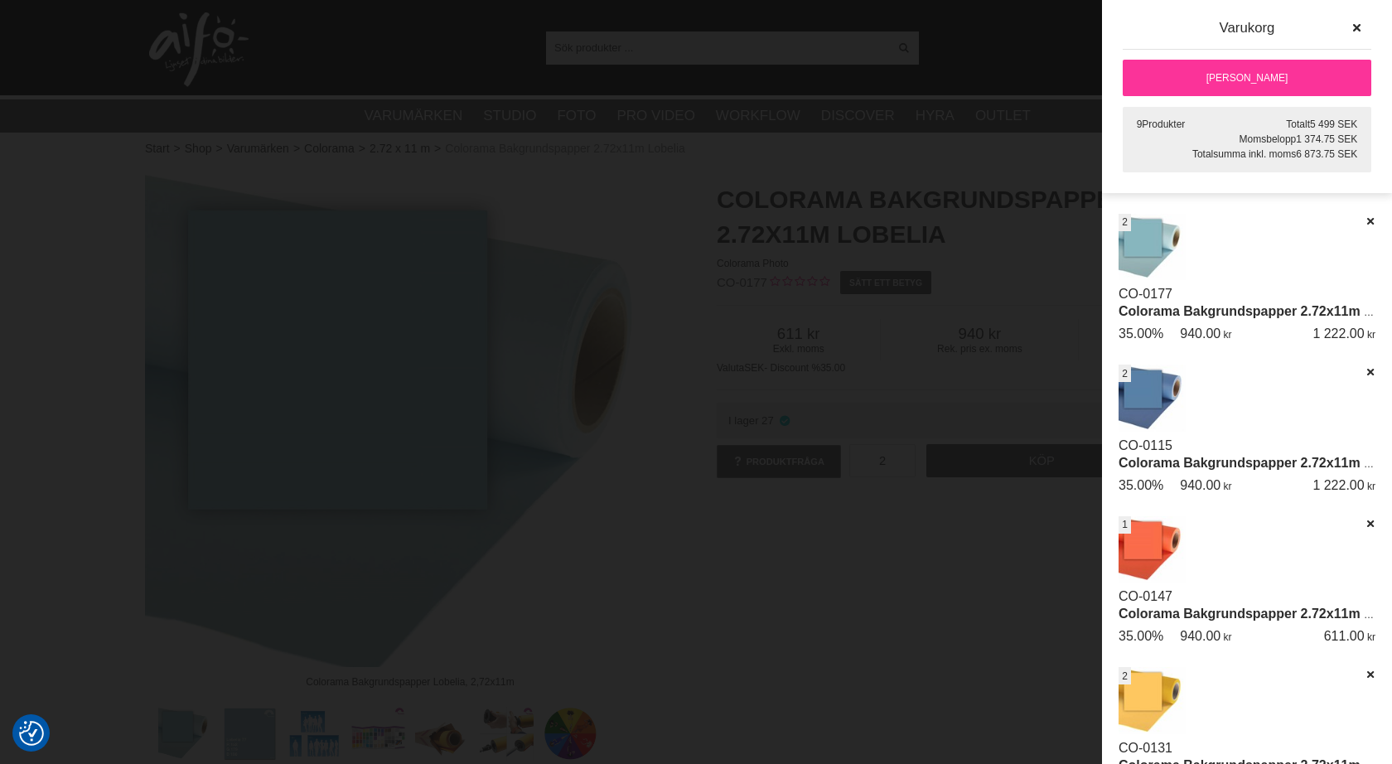
click at [1191, 73] on link "[PERSON_NAME]" at bounding box center [1247, 78] width 249 height 36
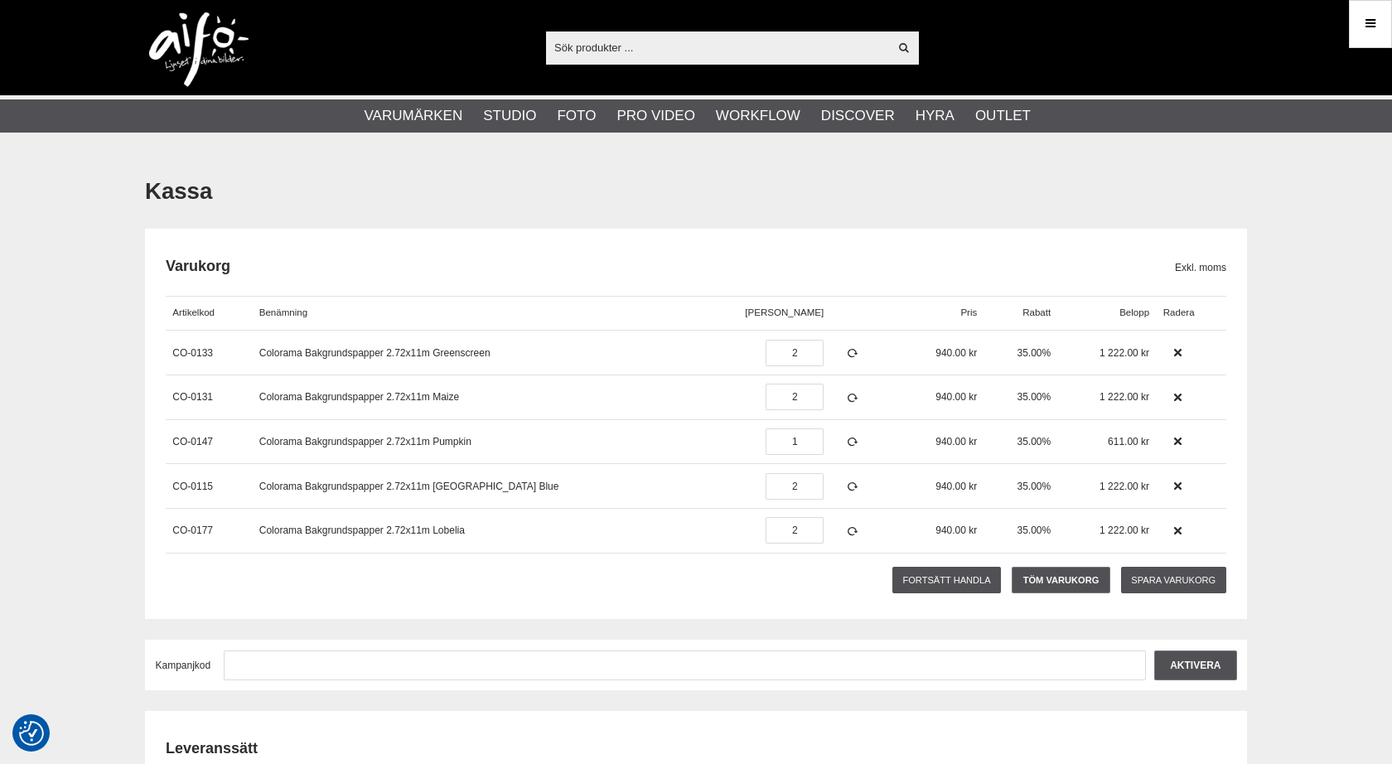
checkbox input "true"
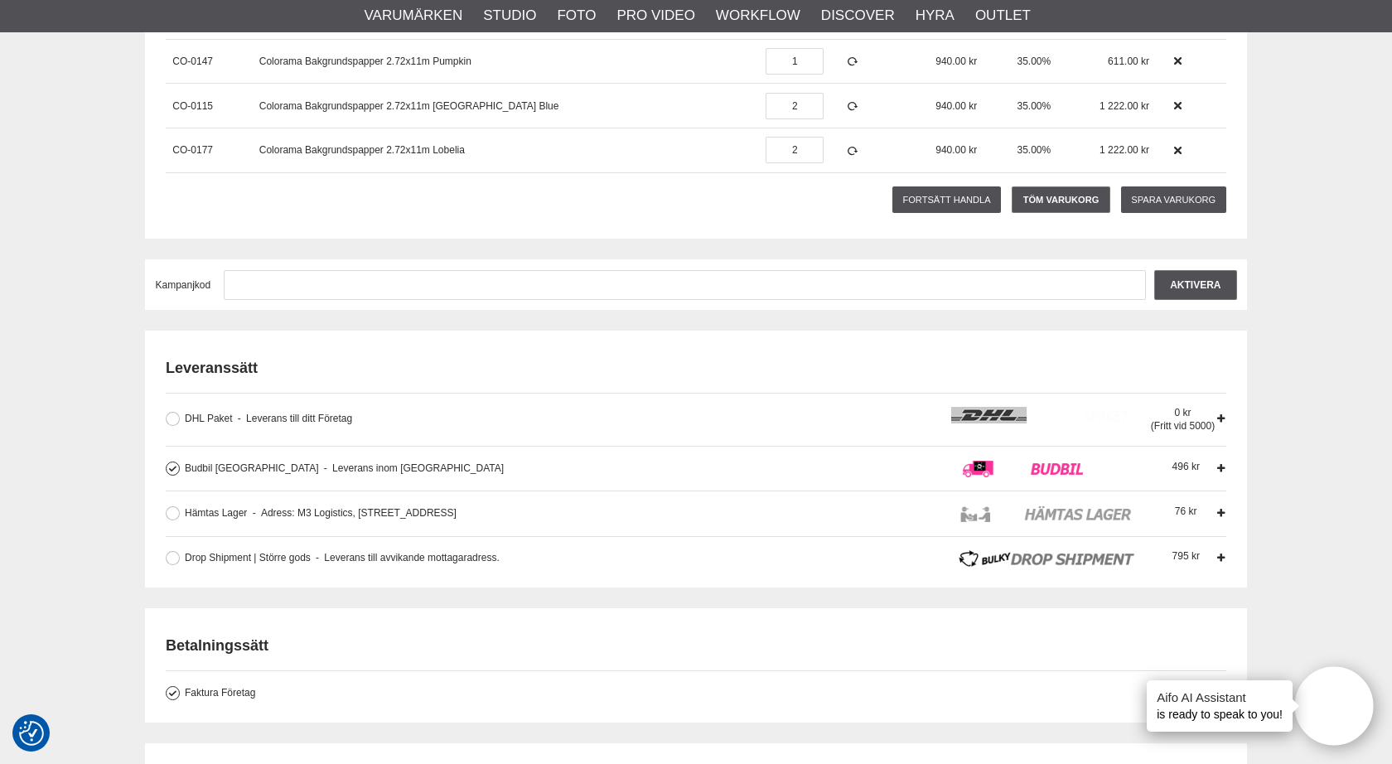
scroll to position [384, 0]
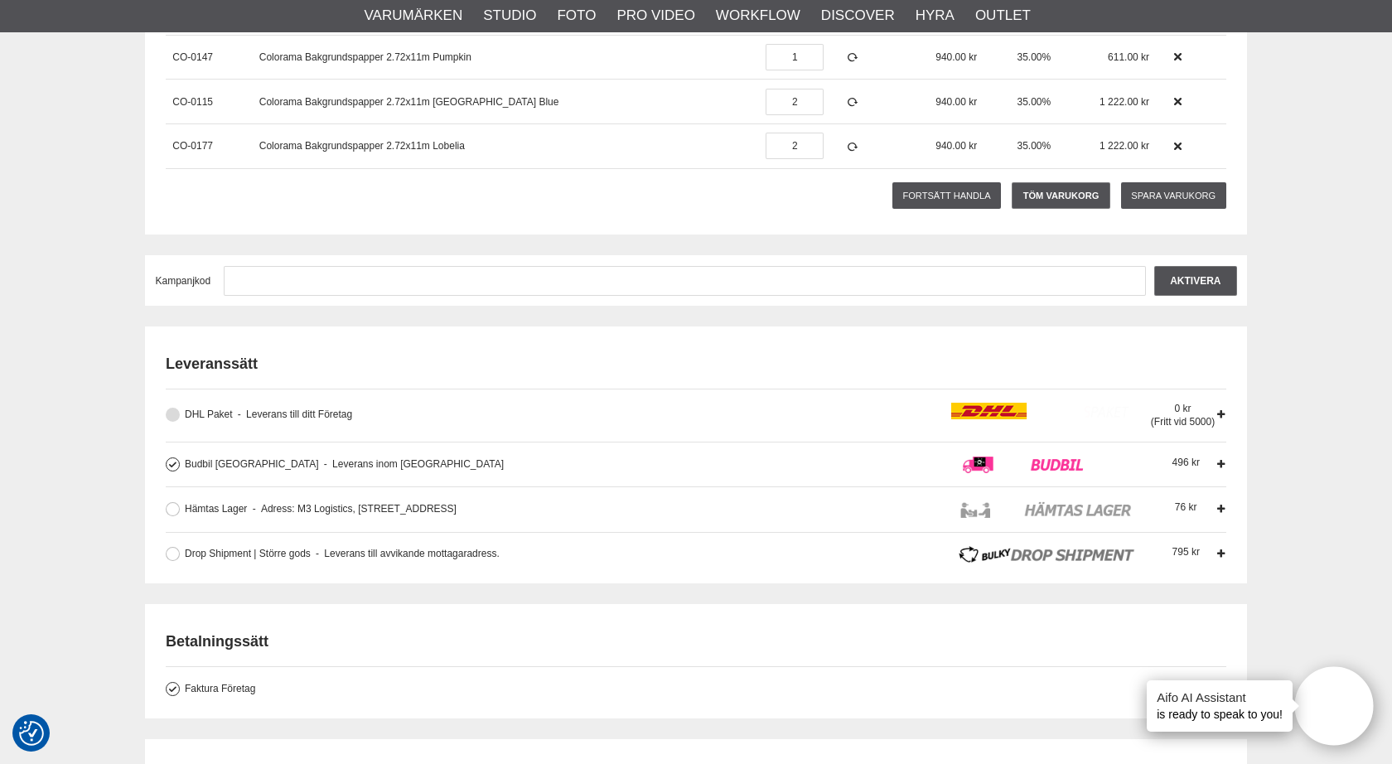
click at [175, 413] on button at bounding box center [173, 415] width 14 height 14
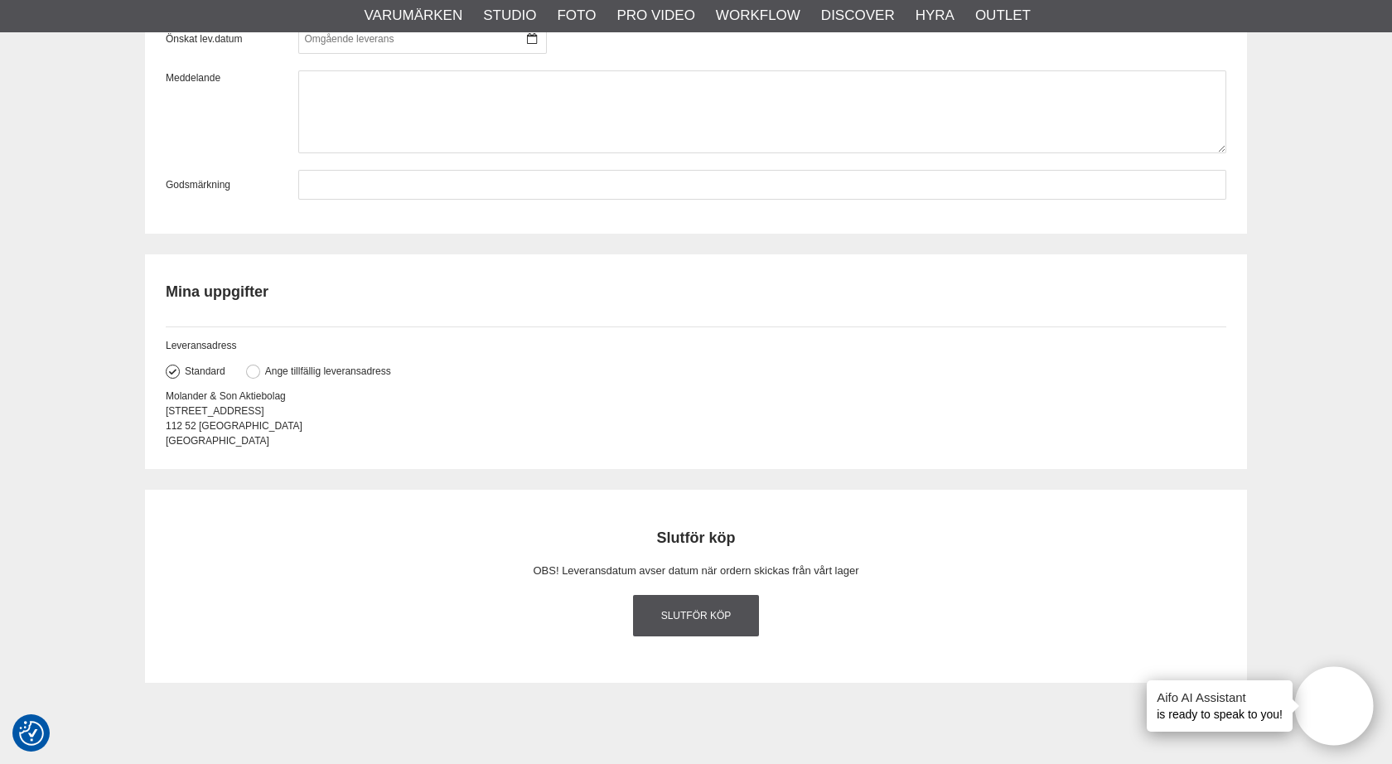
scroll to position [1144, 0]
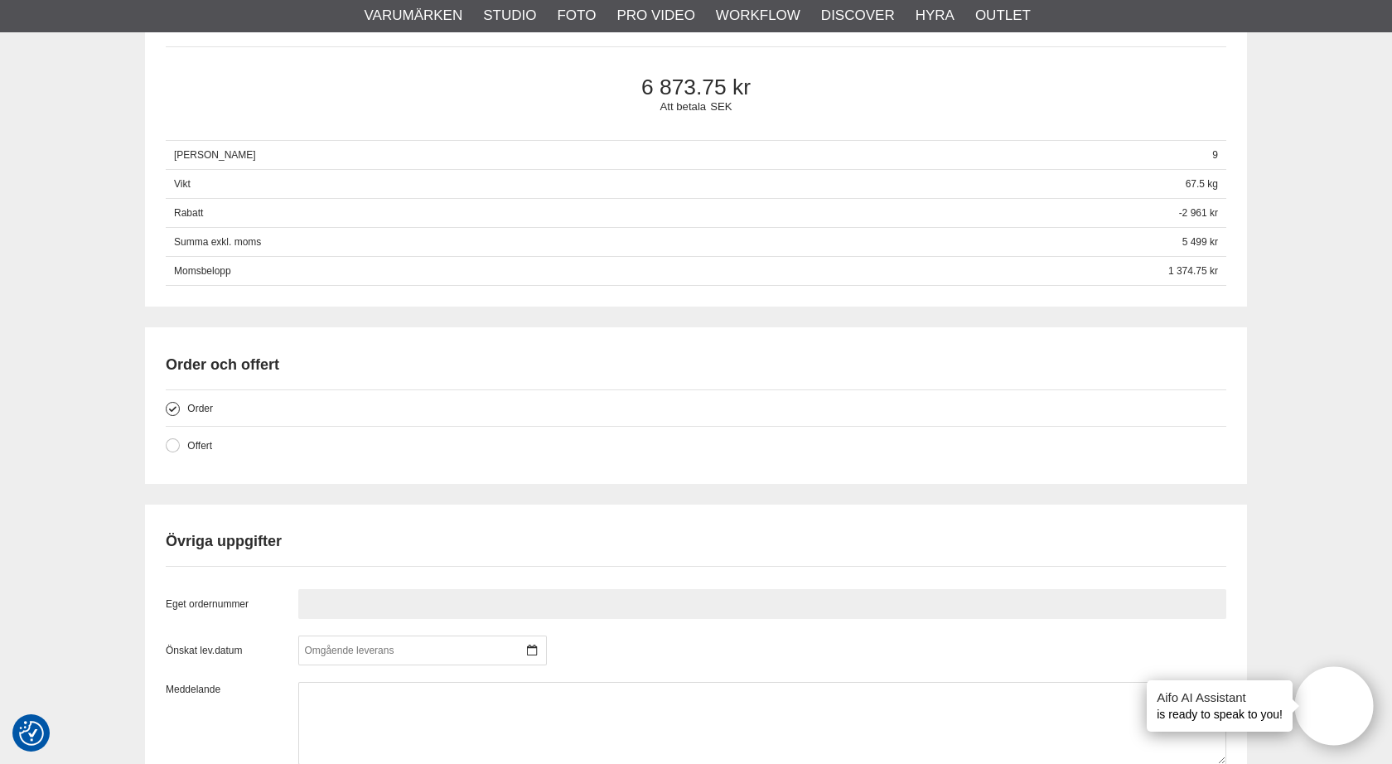
click at [371, 602] on input "text" at bounding box center [762, 604] width 928 height 30
type input "229"
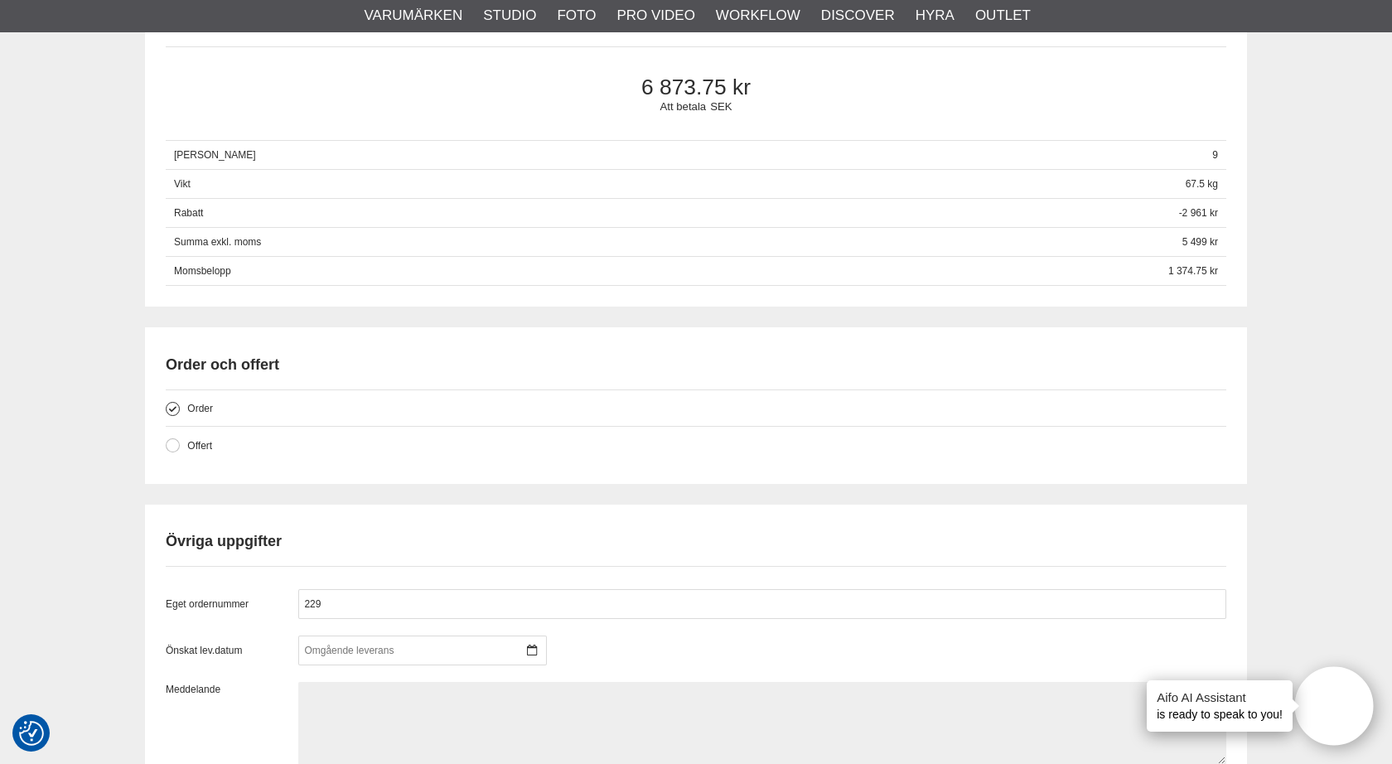
click at [348, 716] on textarea at bounding box center [762, 723] width 928 height 83
paste textarea "229"
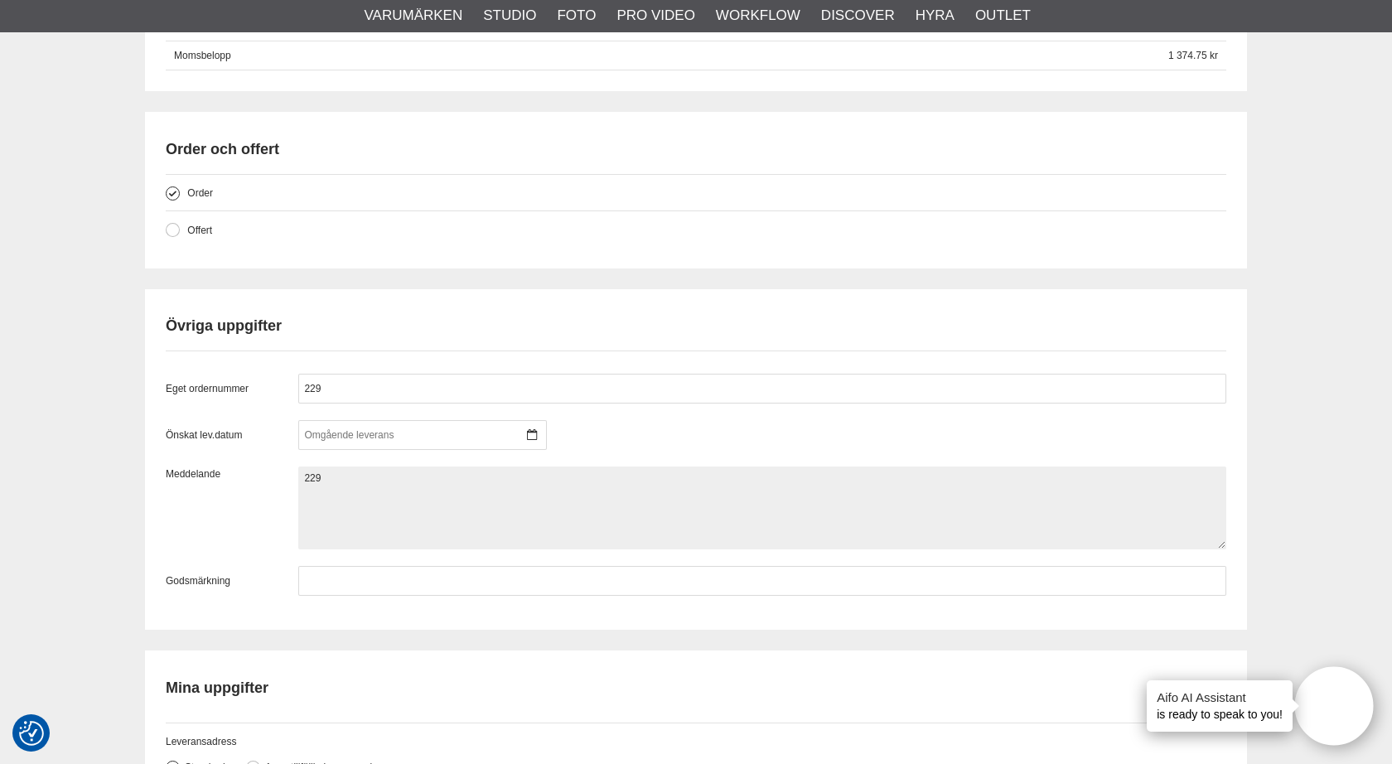
scroll to position [1401, 0]
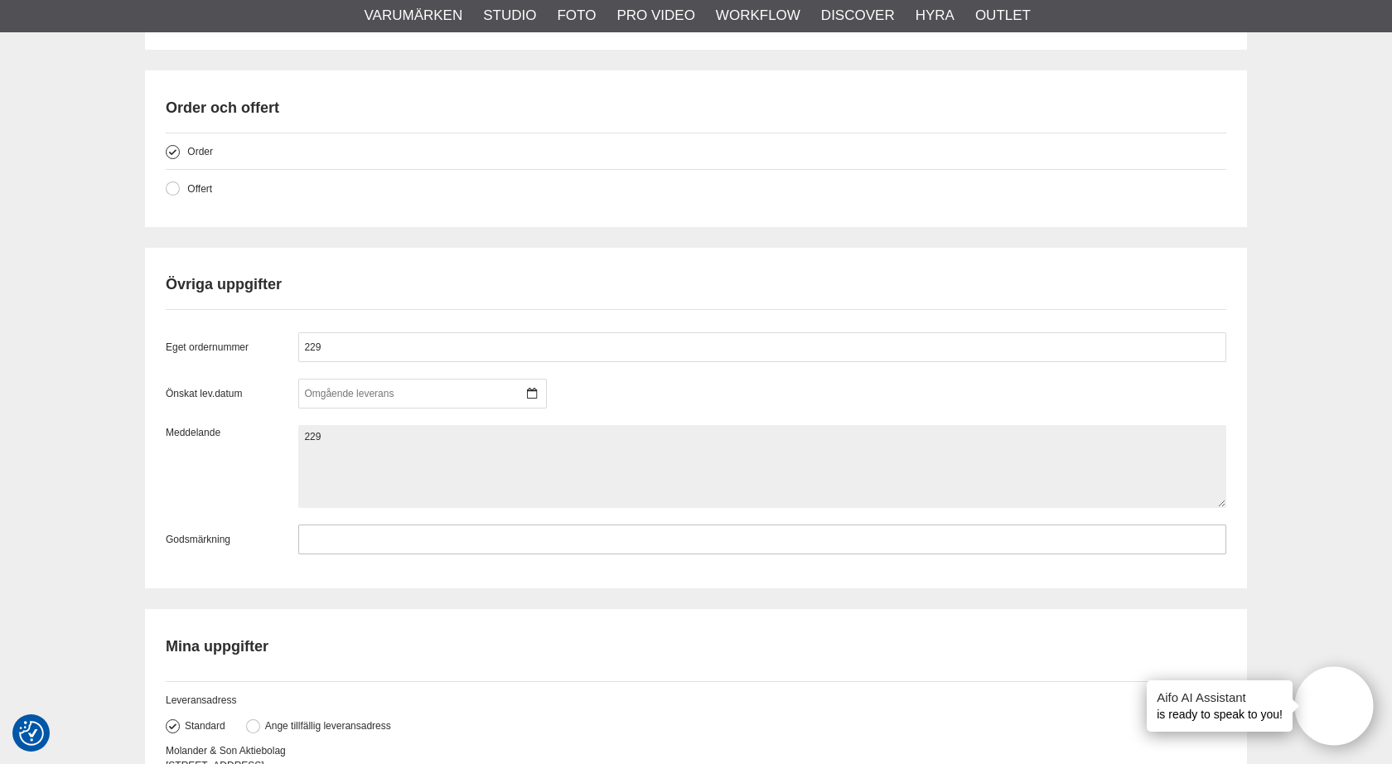
type textarea "229"
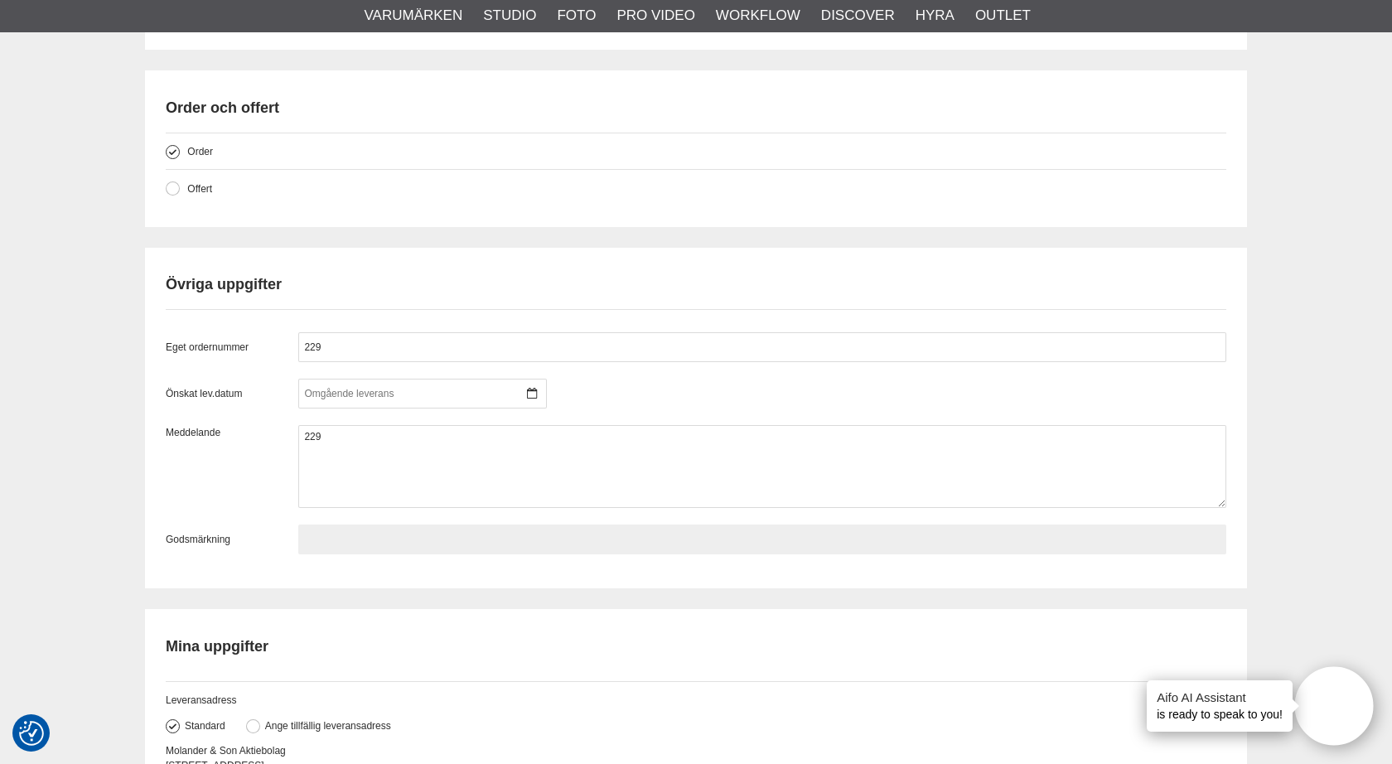
click at [332, 534] on input "text" at bounding box center [762, 539] width 928 height 30
paste input "229"
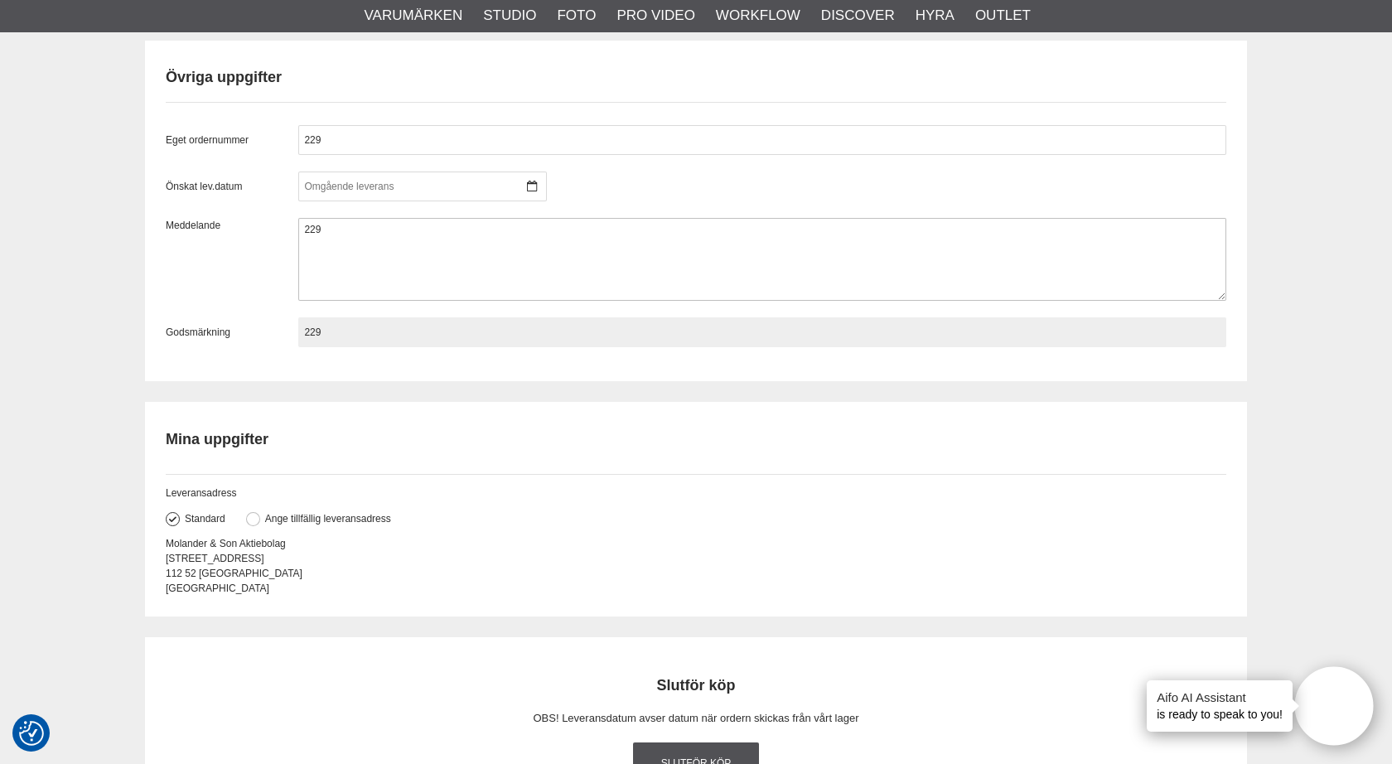
scroll to position [1759, 0]
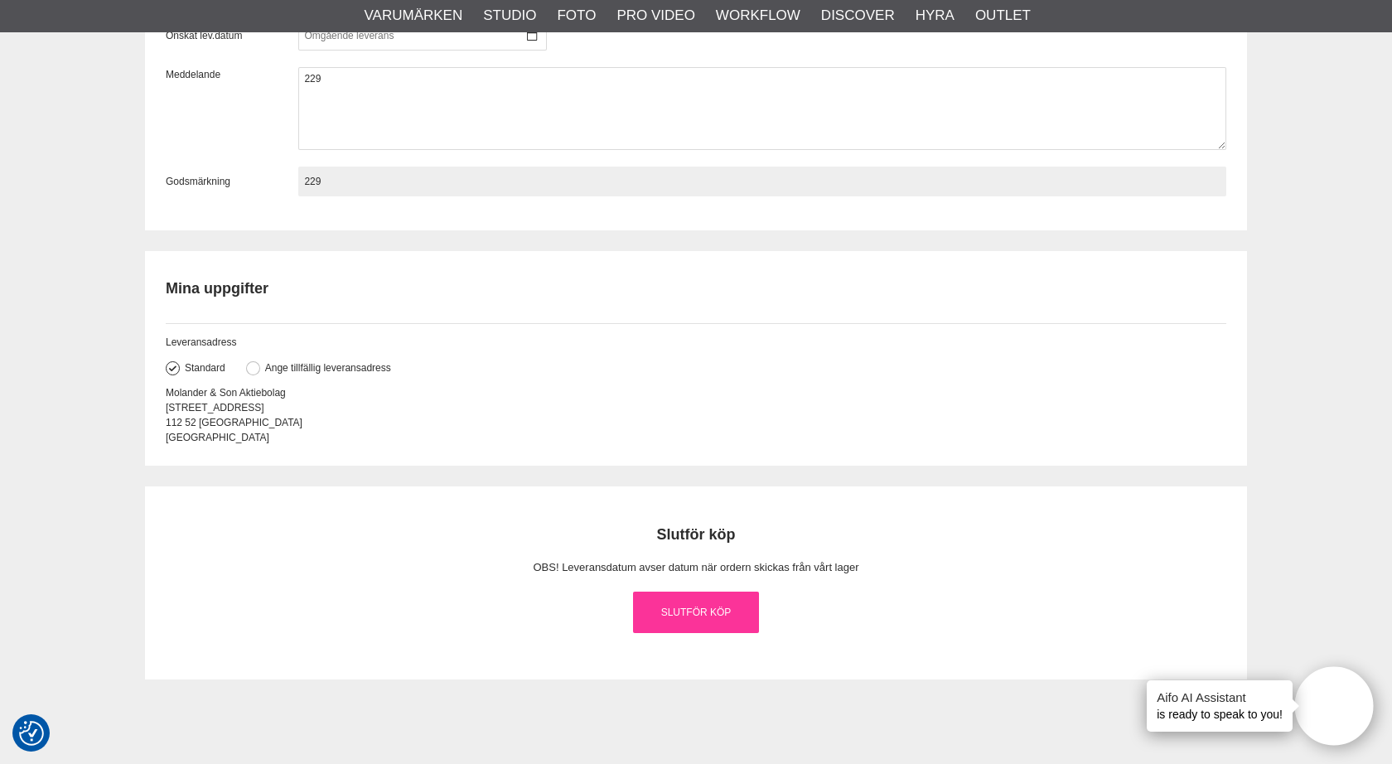
type input "229"
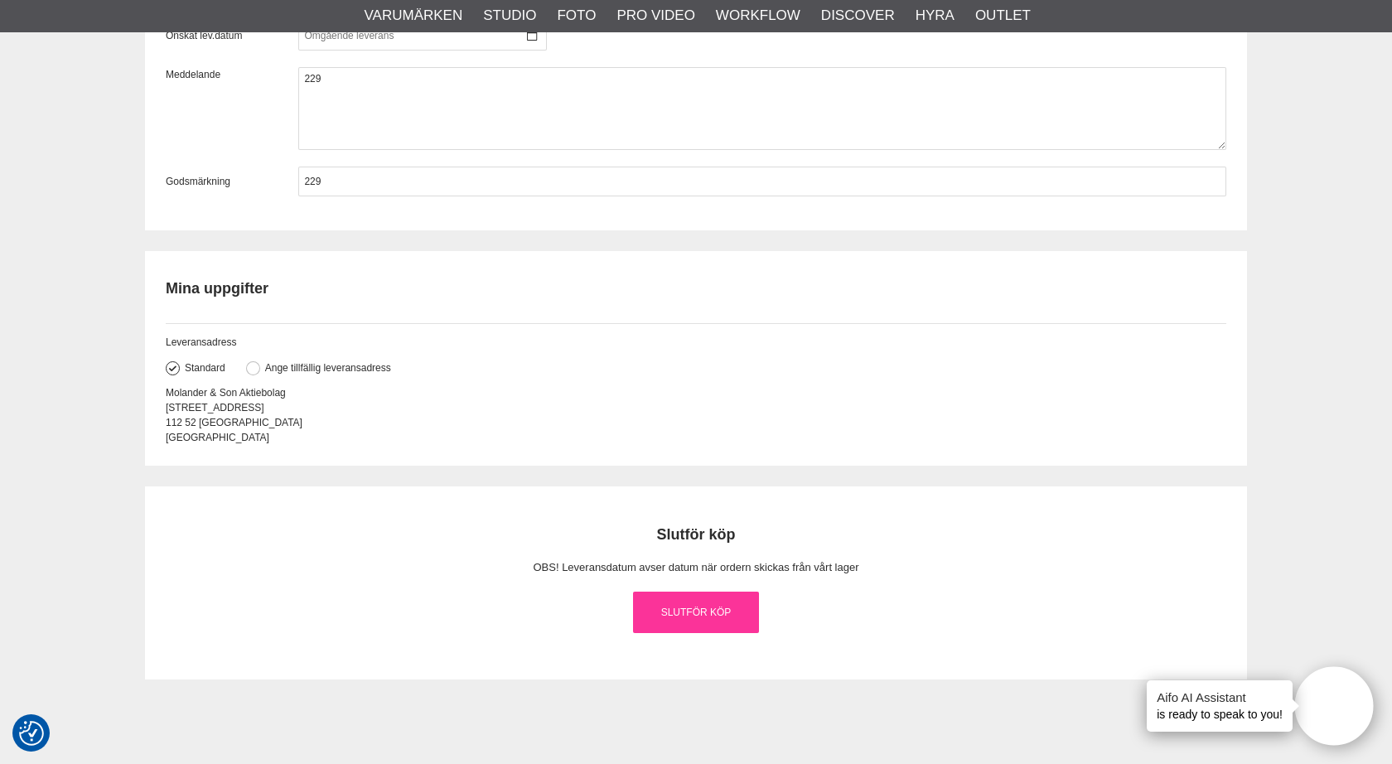
click at [721, 611] on link "Slutför köp" at bounding box center [696, 612] width 126 height 41
